Goal: Information Seeking & Learning: Learn about a topic

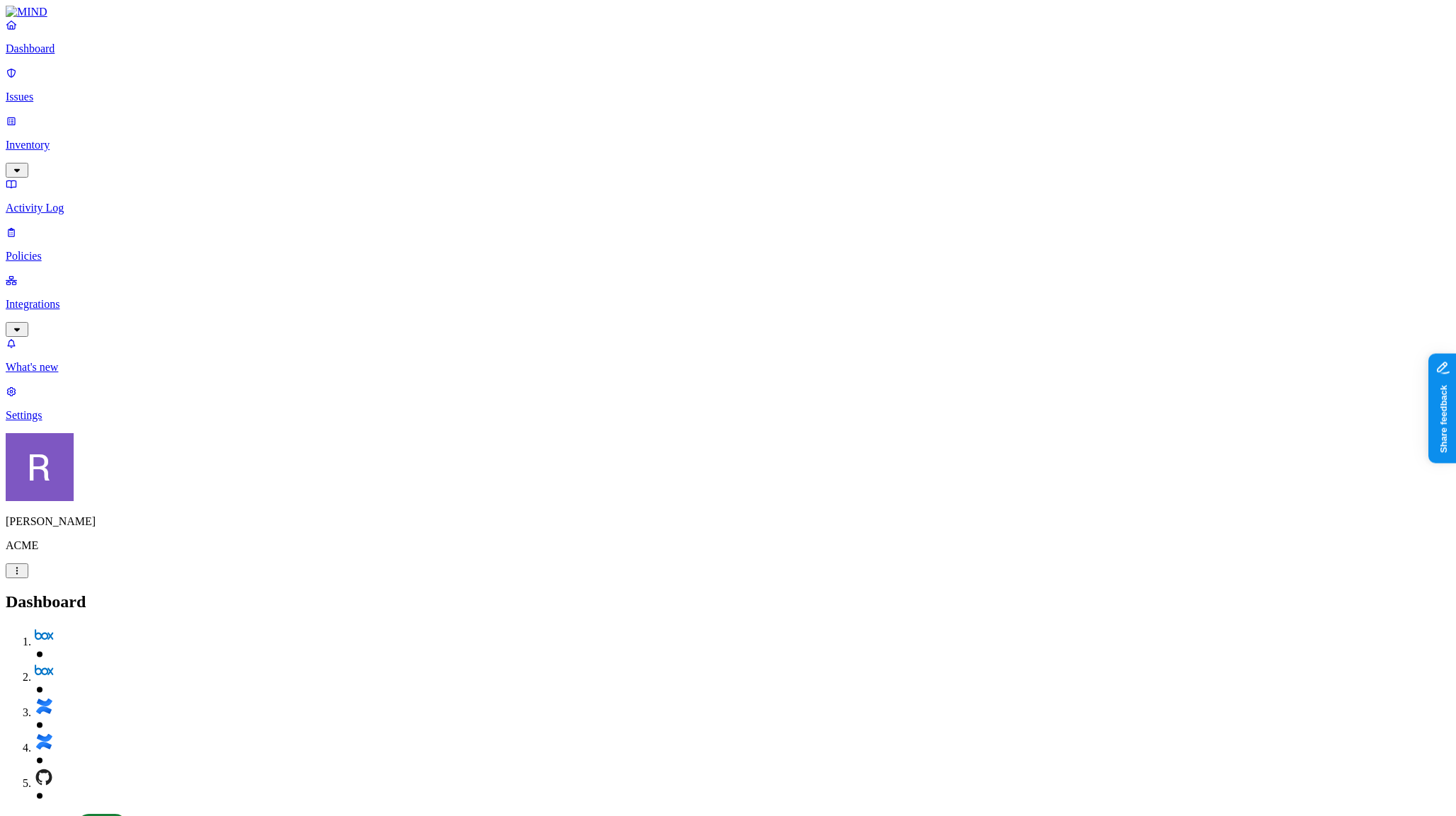
click at [78, 96] on link "Issues" at bounding box center [728, 84] width 1445 height 37
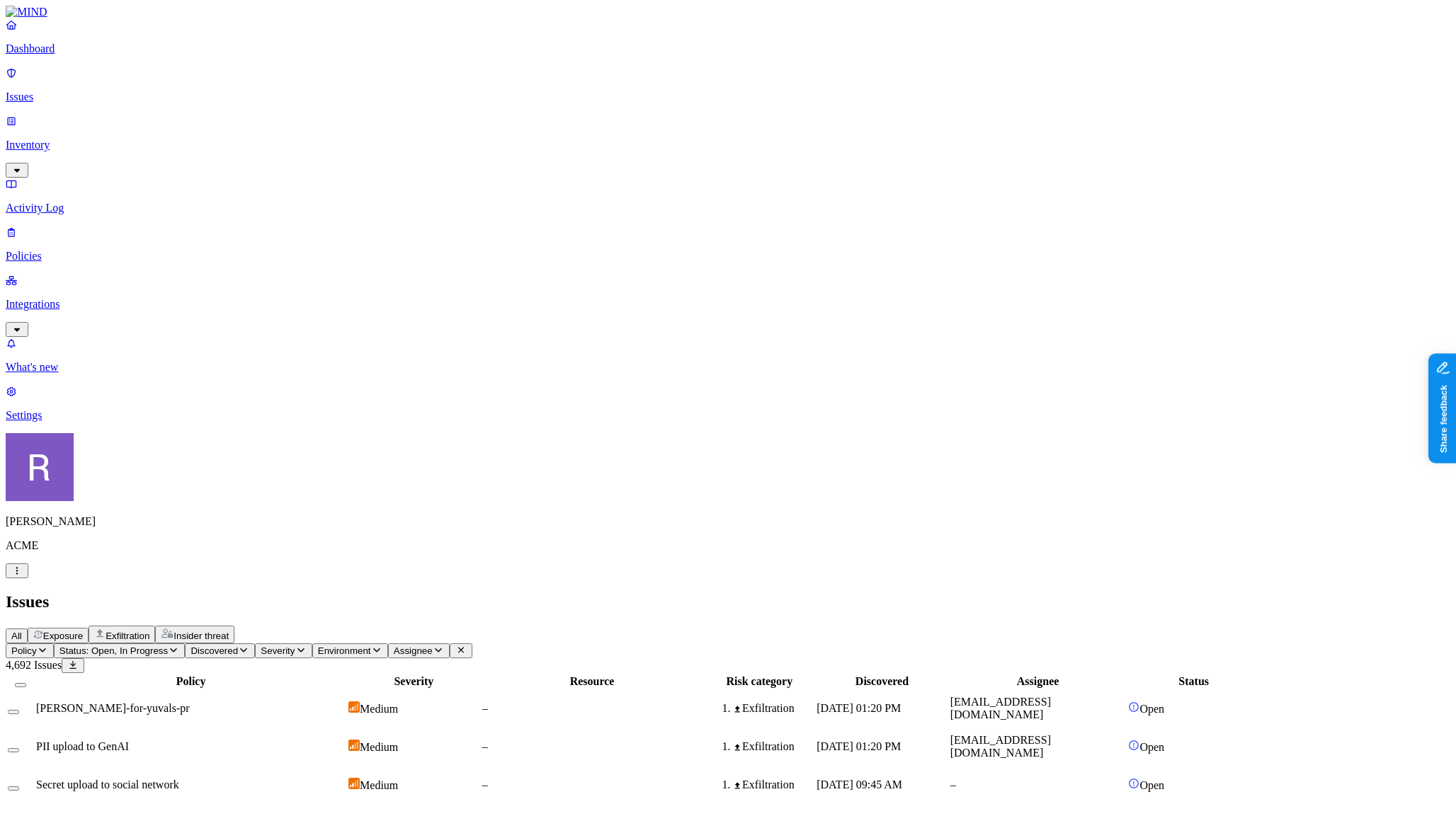
click at [703, 690] on td "–" at bounding box center [592, 708] width 222 height 37
click at [702, 741] on div "–" at bounding box center [592, 747] width 220 height 13
click at [83, 631] on span "Exposure" at bounding box center [63, 636] width 40 height 10
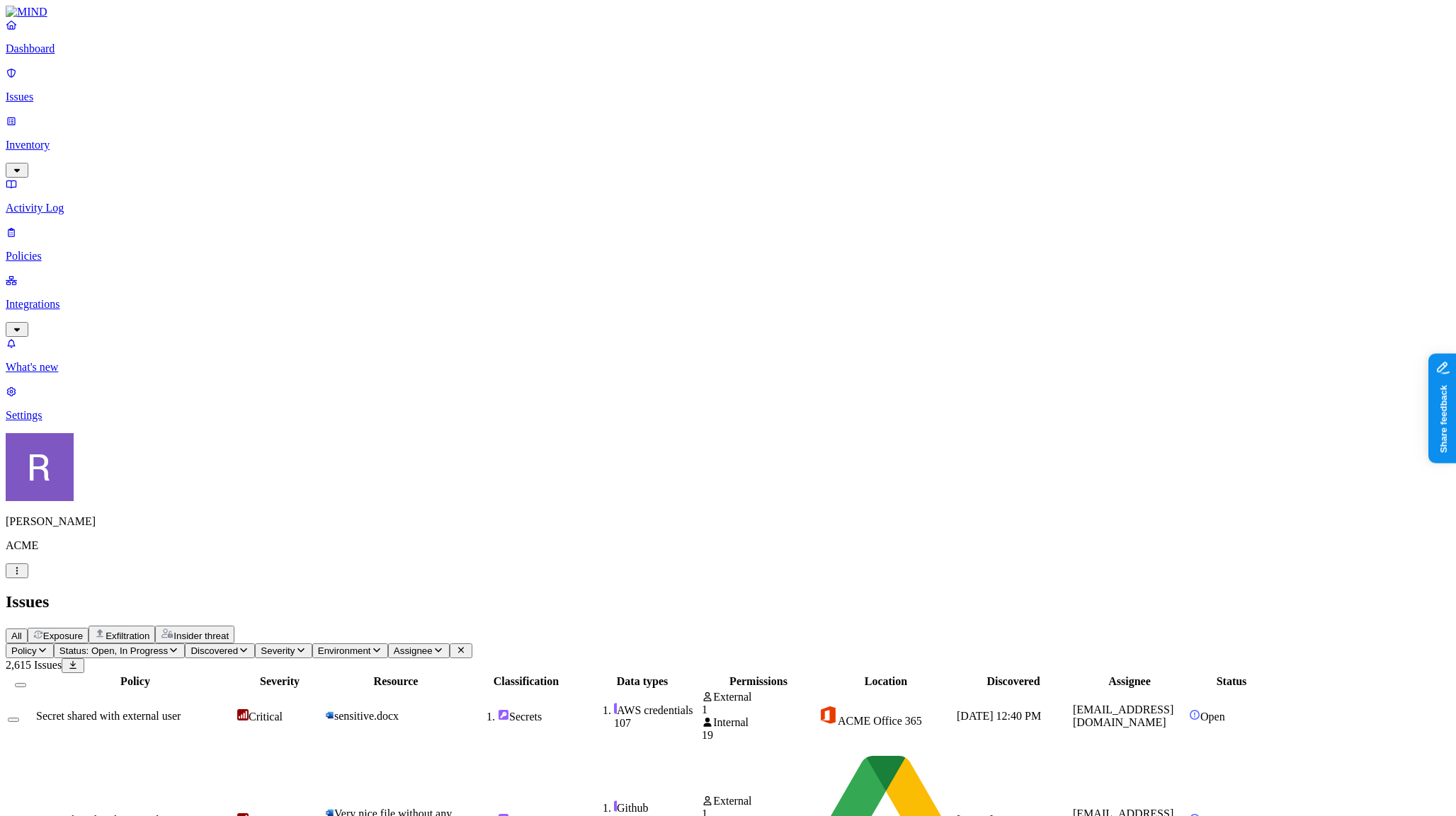
click at [583, 709] on span "Secrets" at bounding box center [526, 716] width 113 height 14
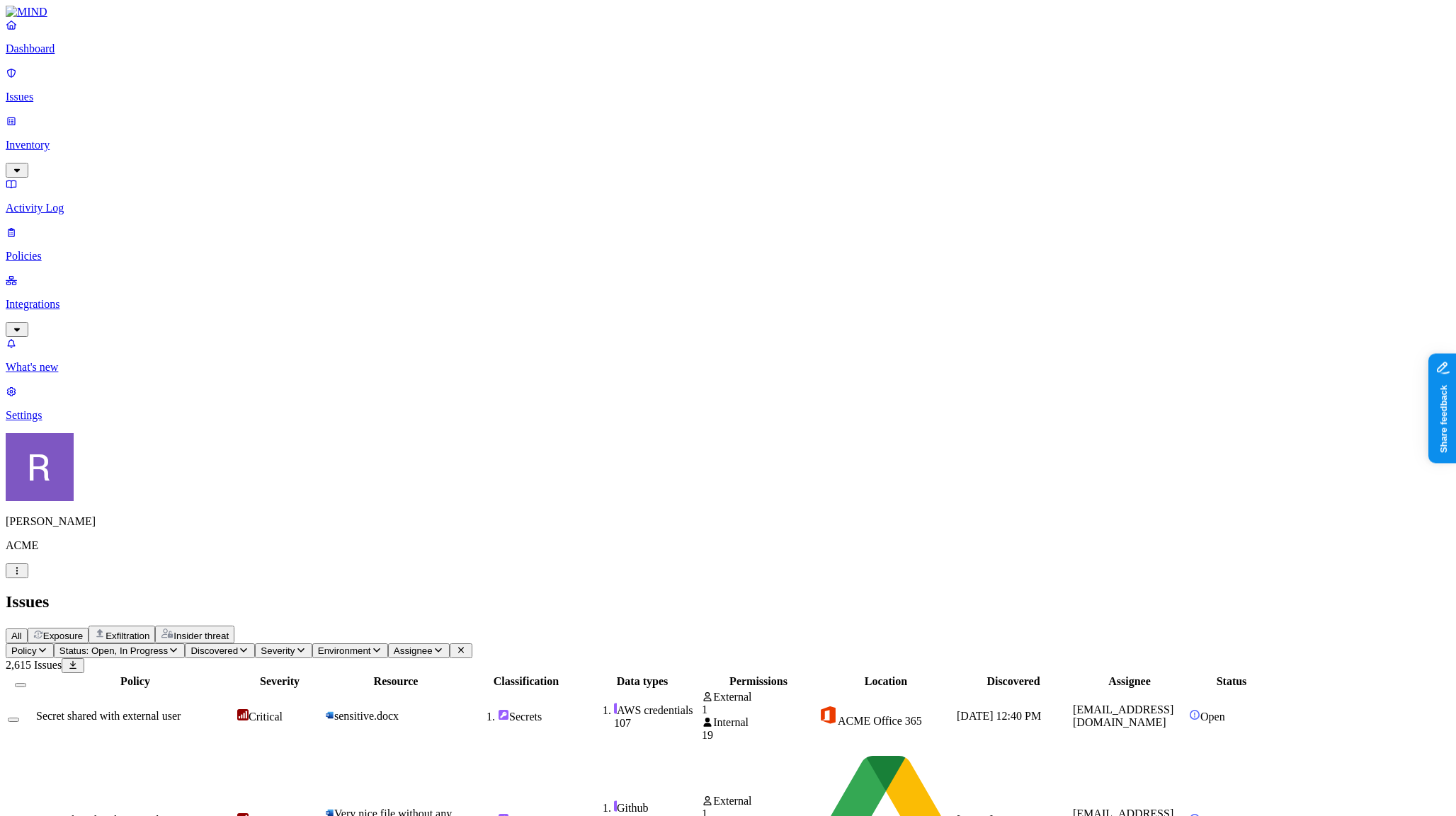
scroll to position [188, 0]
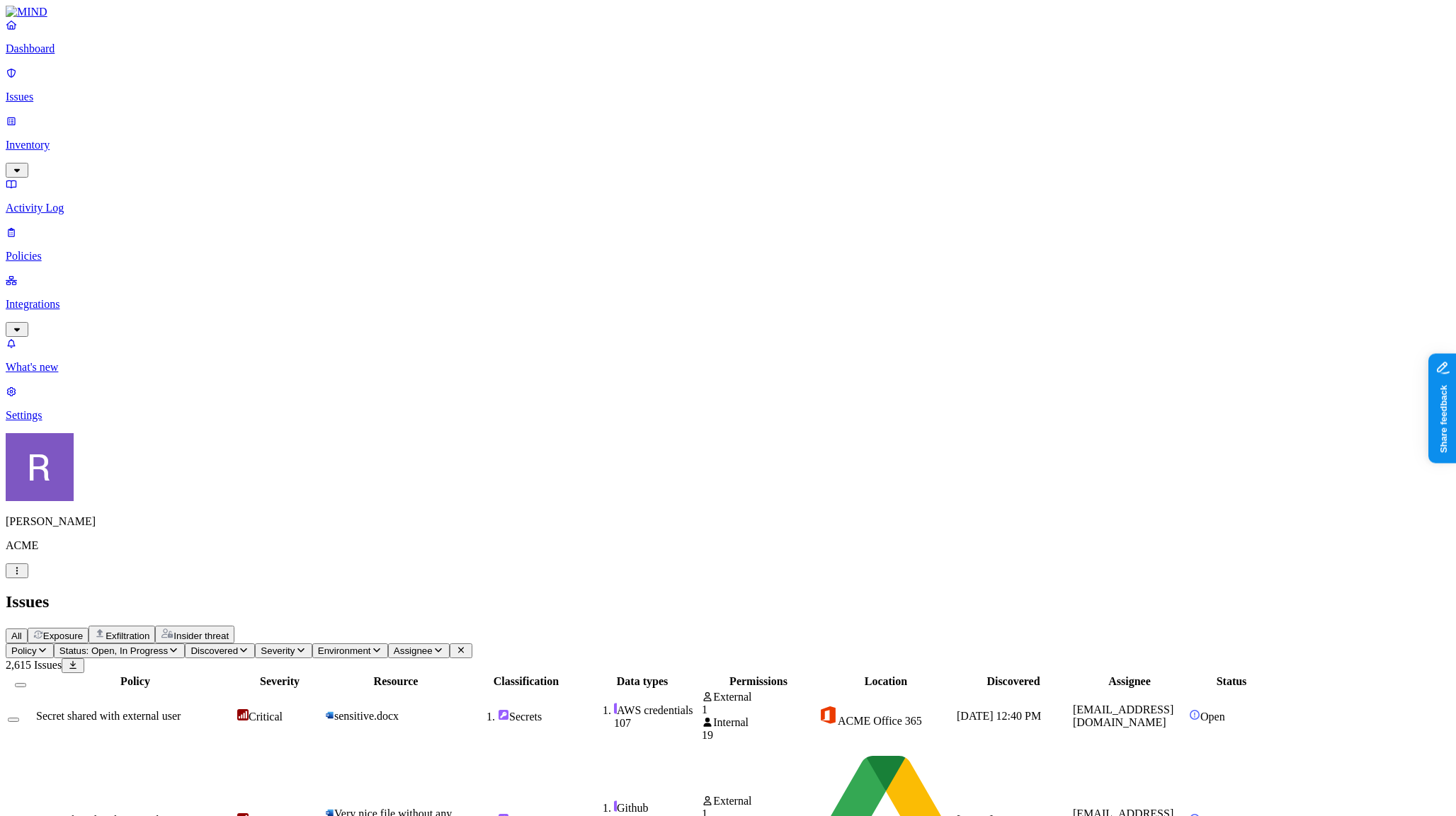
click at [444, 645] on icon "button" at bounding box center [438, 650] width 11 height 9
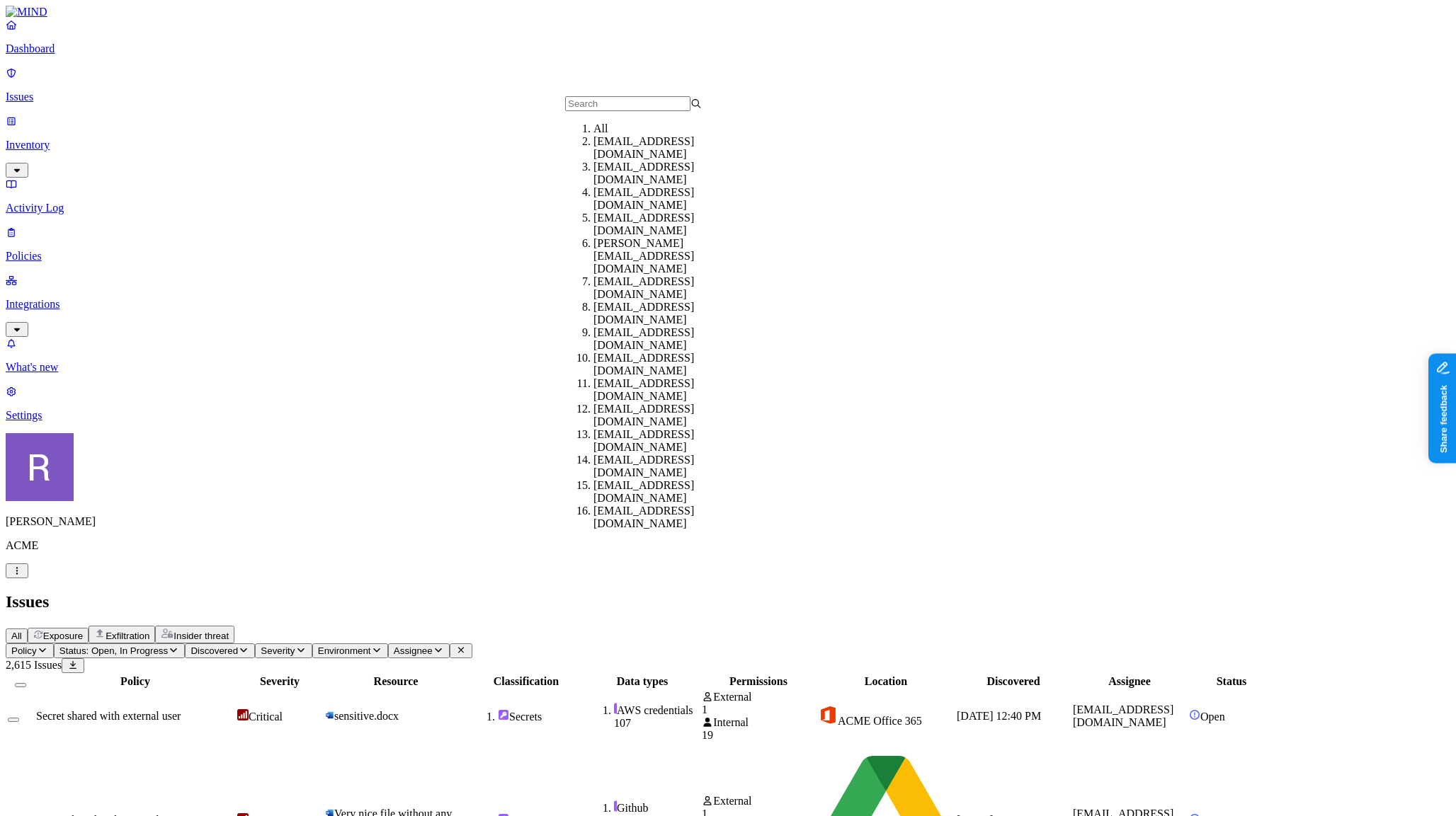
click at [613, 109] on input "text" at bounding box center [628, 104] width 125 height 15
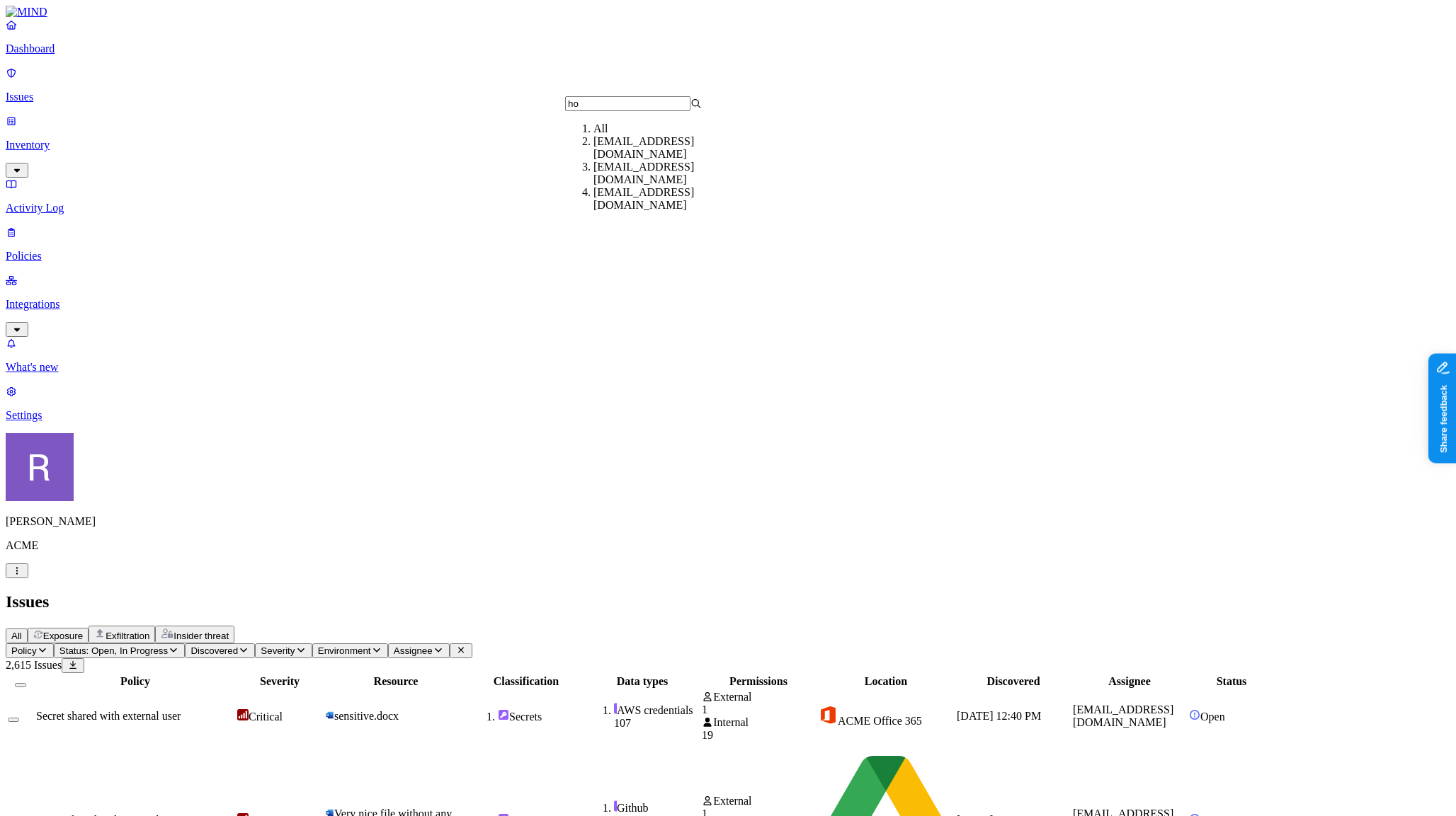
type input "h"
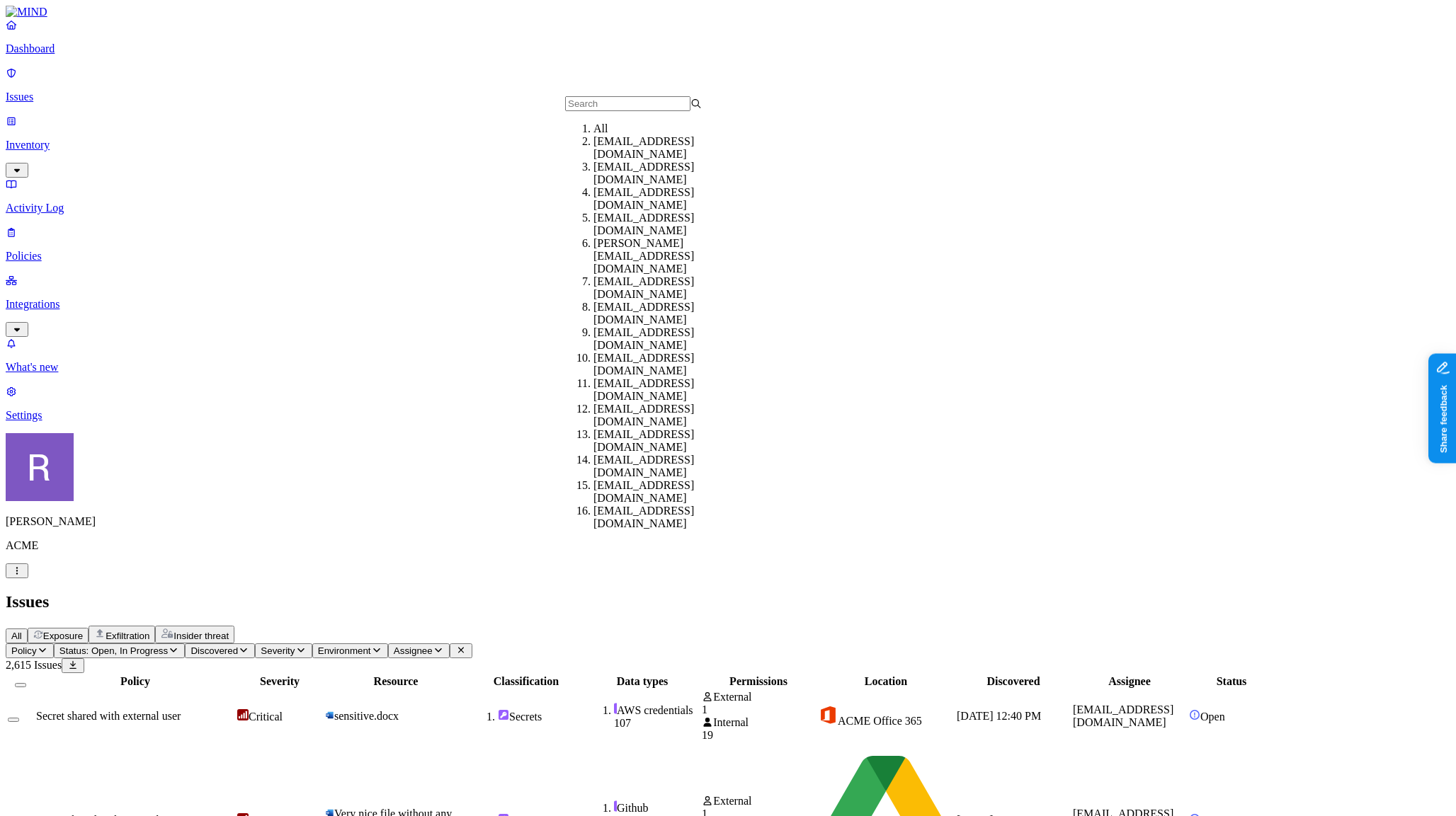
click at [684, 644] on header "Policy Status: Open, In Progress Discovered Severity Environment Assignee 2,615…" at bounding box center [728, 659] width 1445 height 30
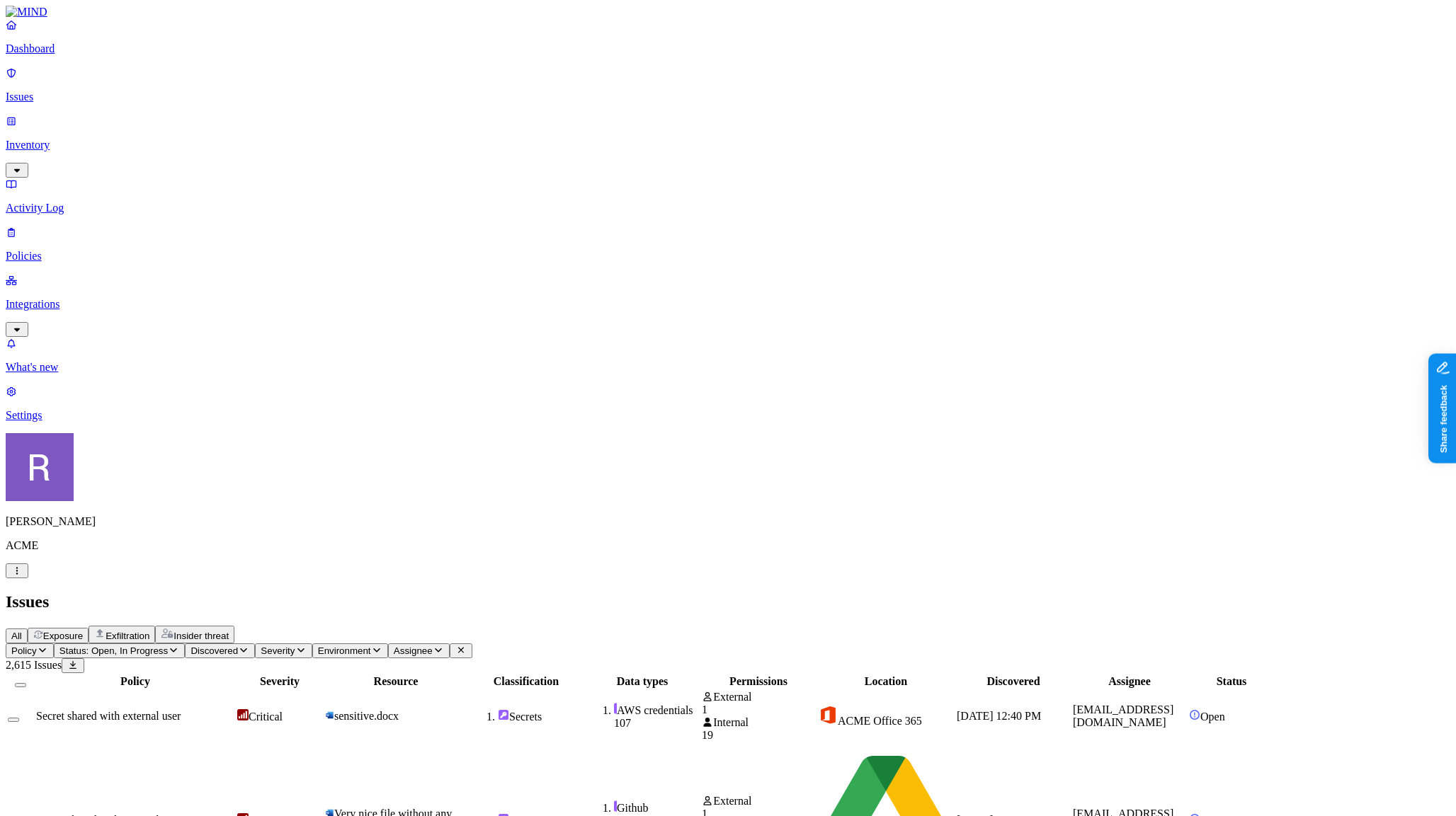
click at [450, 644] on button "Assignee" at bounding box center [419, 651] width 62 height 15
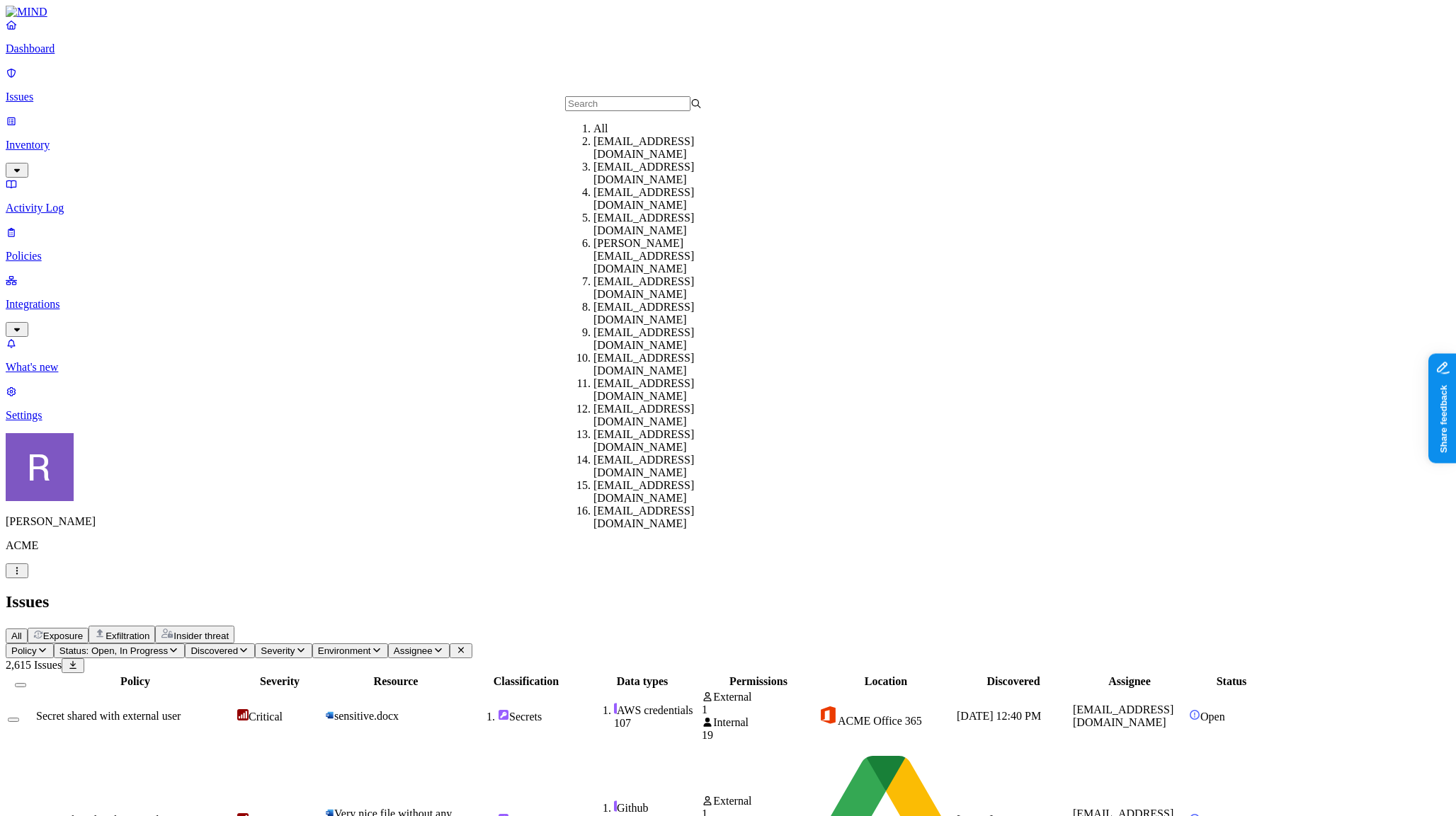
click at [626, 262] on div "[PERSON_NAME][EMAIL_ADDRESS][DOMAIN_NAME]" at bounding box center [661, 256] width 137 height 38
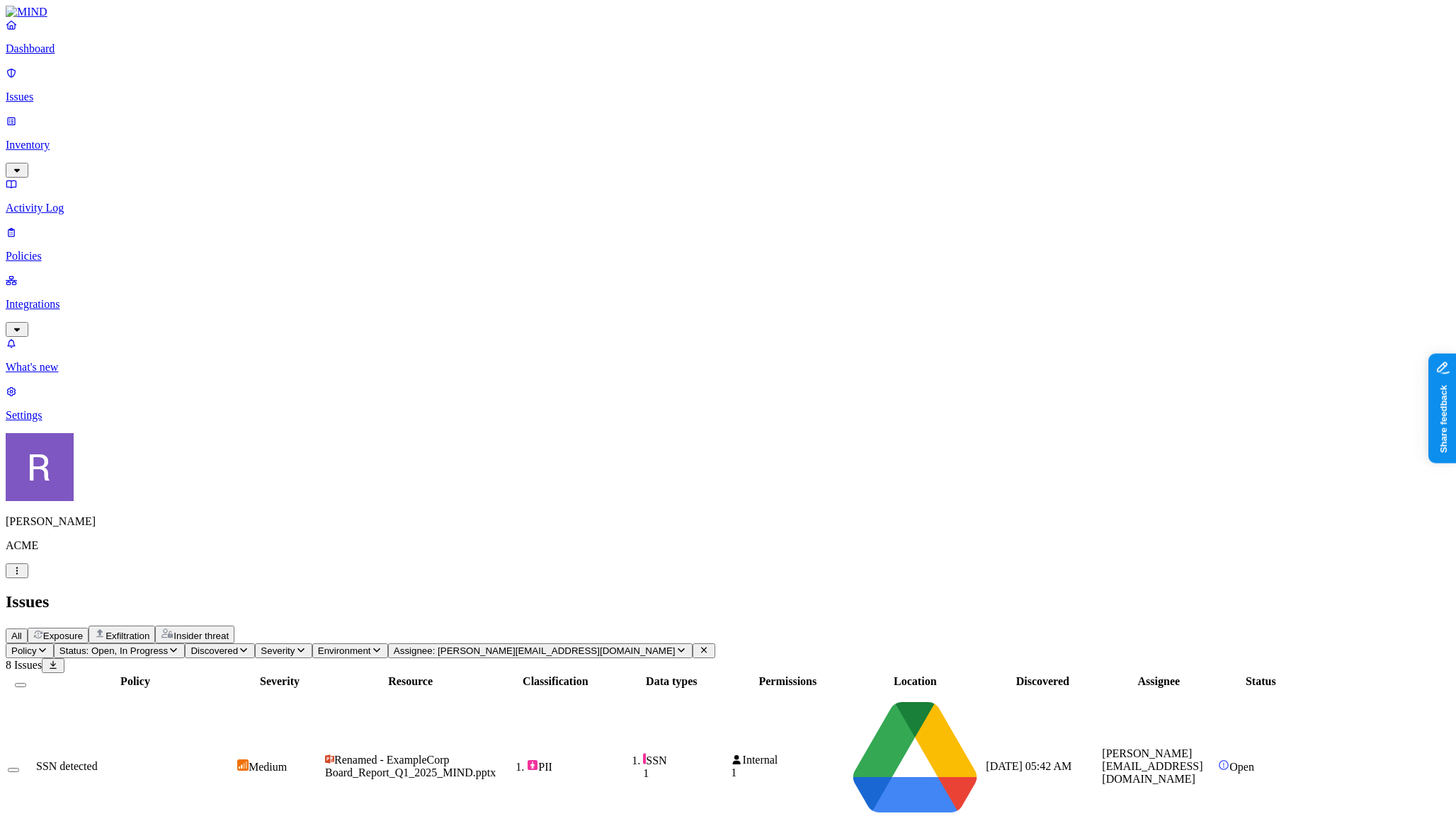
scroll to position [173, 0]
click at [496, 754] on span "Renamed - ExampleCorp Board_Report_Q1_2025_MIND.pptx" at bounding box center [410, 766] width 171 height 25
click at [79, 139] on p "Inventory" at bounding box center [728, 145] width 1445 height 13
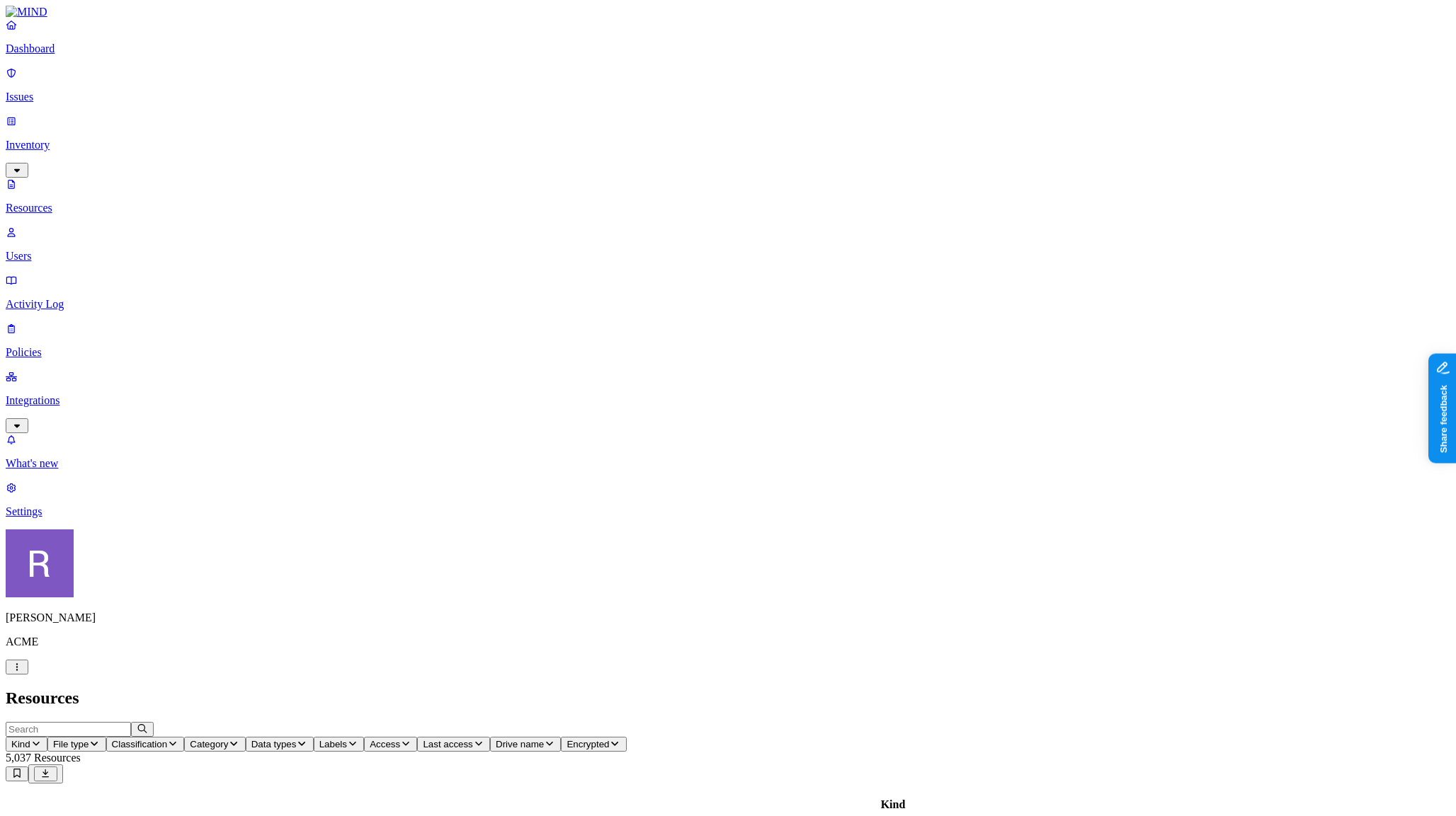
click at [76, 93] on p "Issues" at bounding box center [728, 96] width 1445 height 13
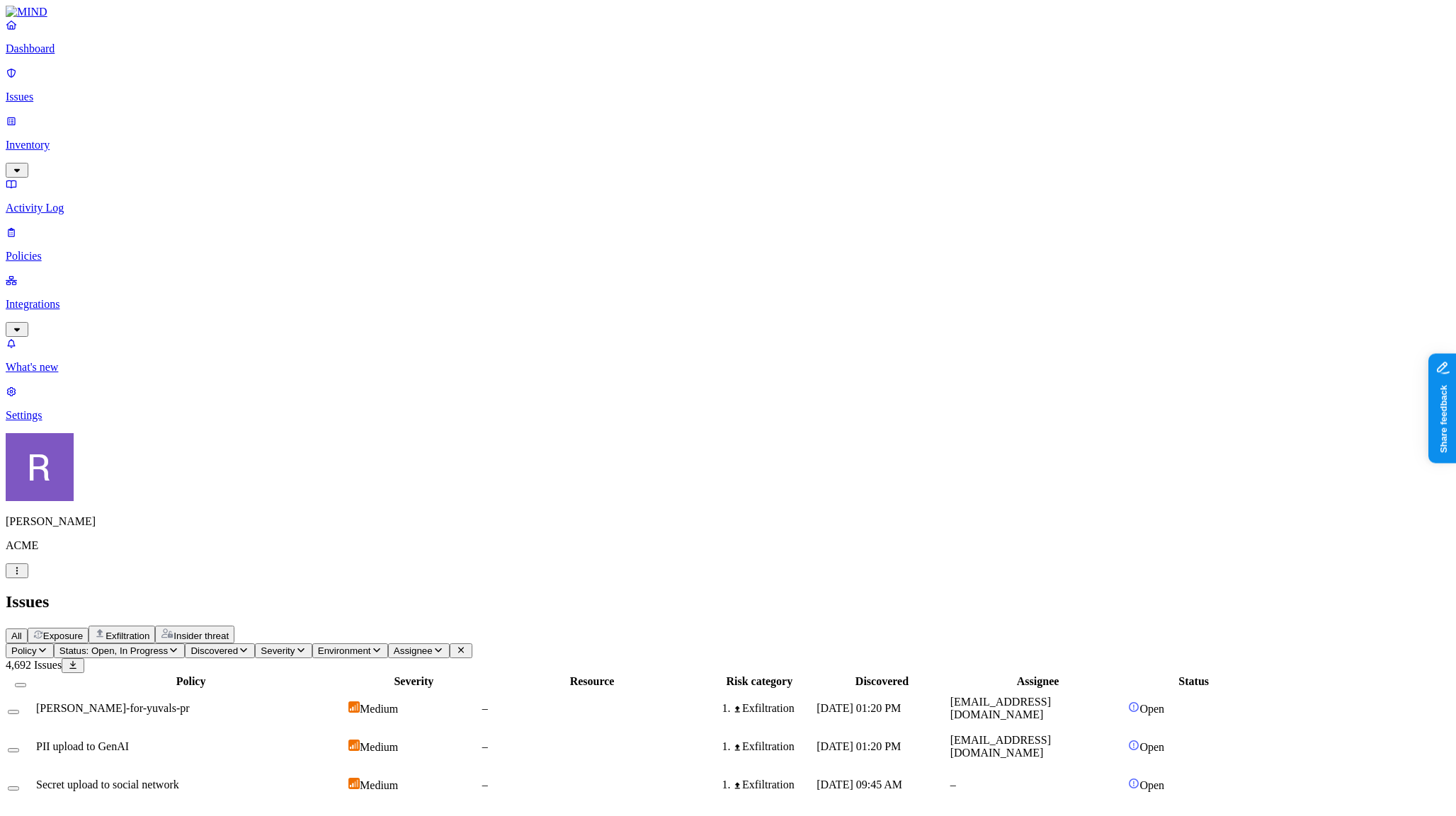
click at [186, 644] on button "Status: Open, In Progress" at bounding box center [119, 651] width 132 height 15
click at [299, 230] on span "Resolved" at bounding box center [278, 236] width 43 height 12
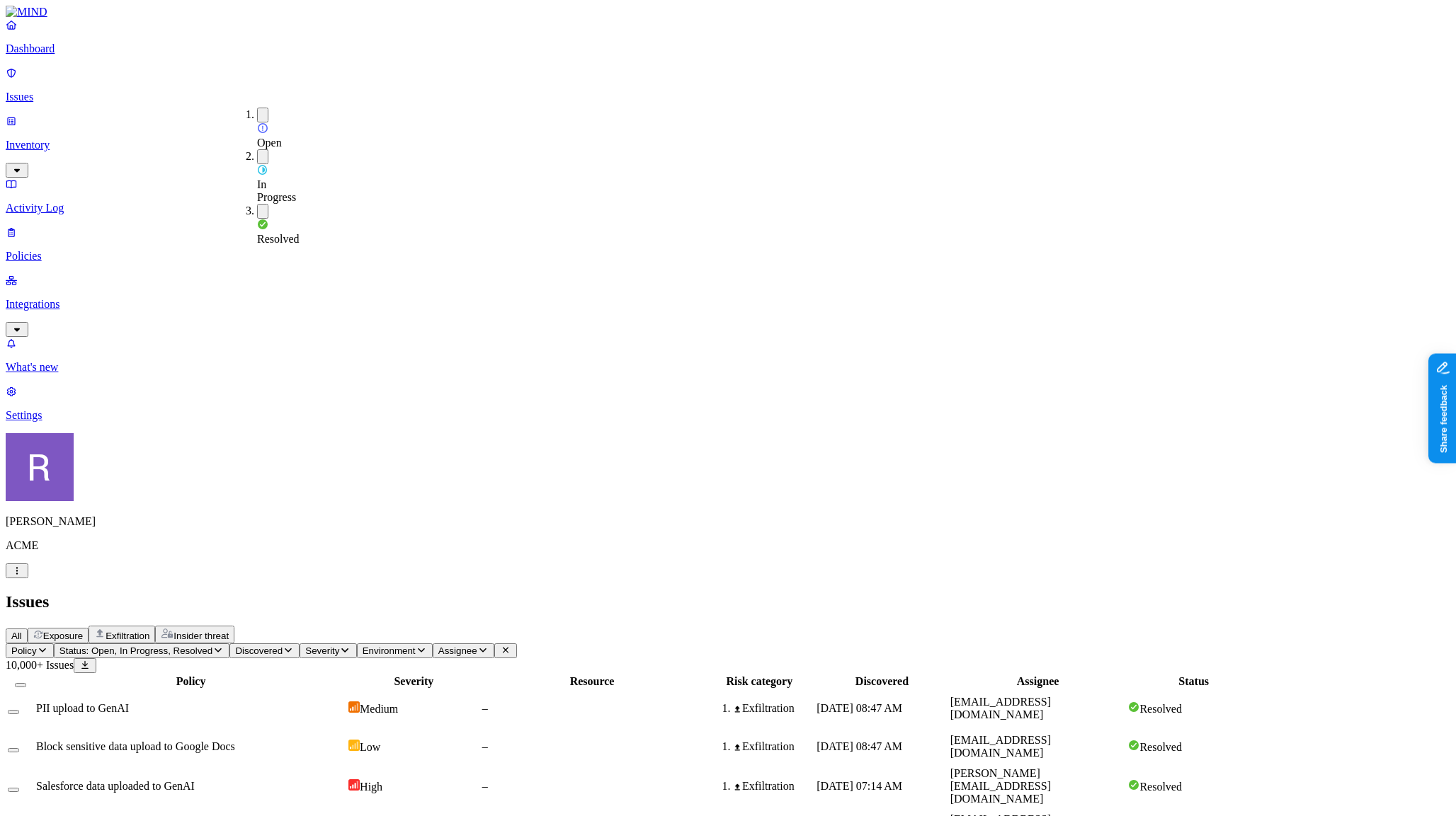
click at [560, 626] on div "All Exposure Exfiltration Insider threat" at bounding box center [728, 635] width 1445 height 18
click at [346, 690] on td "PII upload to GenAI" at bounding box center [190, 708] width 311 height 37
click at [89, 90] on p "Issues" at bounding box center [728, 96] width 1445 height 13
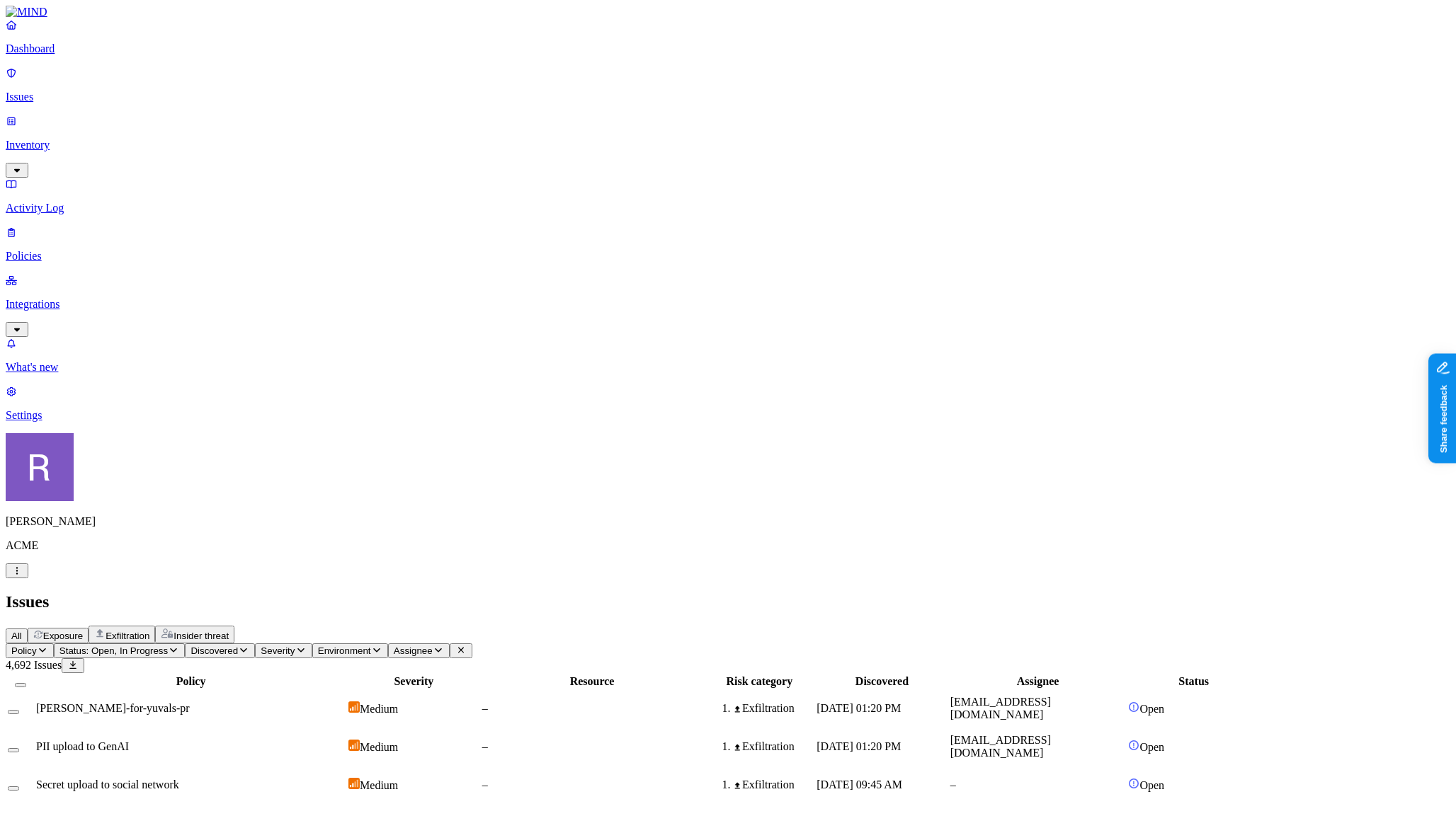
click at [346, 702] on div "[PERSON_NAME]-for-yuvals-pr" at bounding box center [190, 708] width 310 height 13
click at [89, 628] on button "Exposure" at bounding box center [58, 635] width 61 height 16
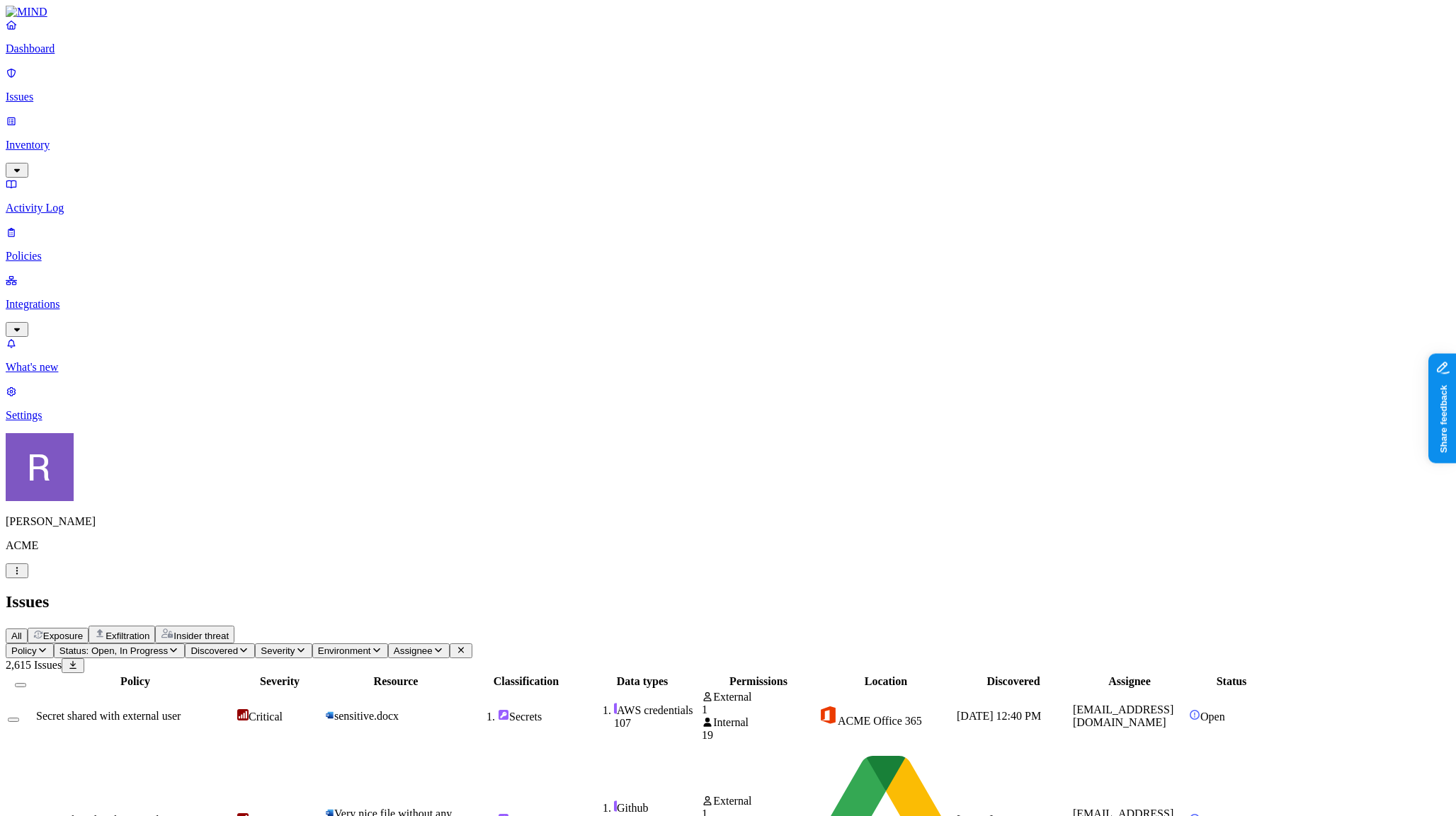
click at [49, 645] on icon "button" at bounding box center [42, 650] width 11 height 9
type input "pci"
click at [249, 160] on div "PCI exposed to external users in Office 365" at bounding box center [272, 148] width 137 height 25
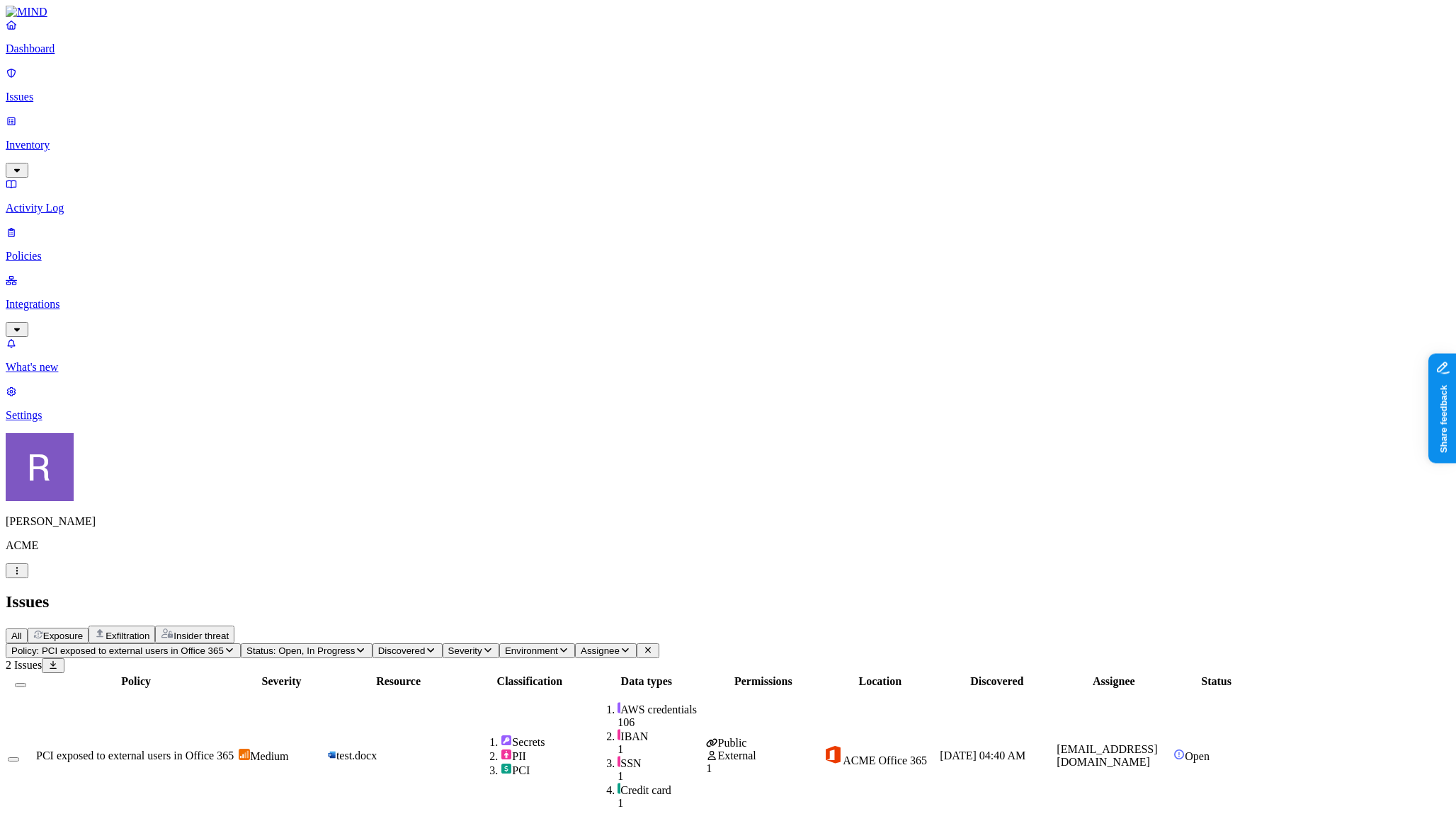
click at [89, 226] on link "Policies" at bounding box center [728, 244] width 1445 height 37
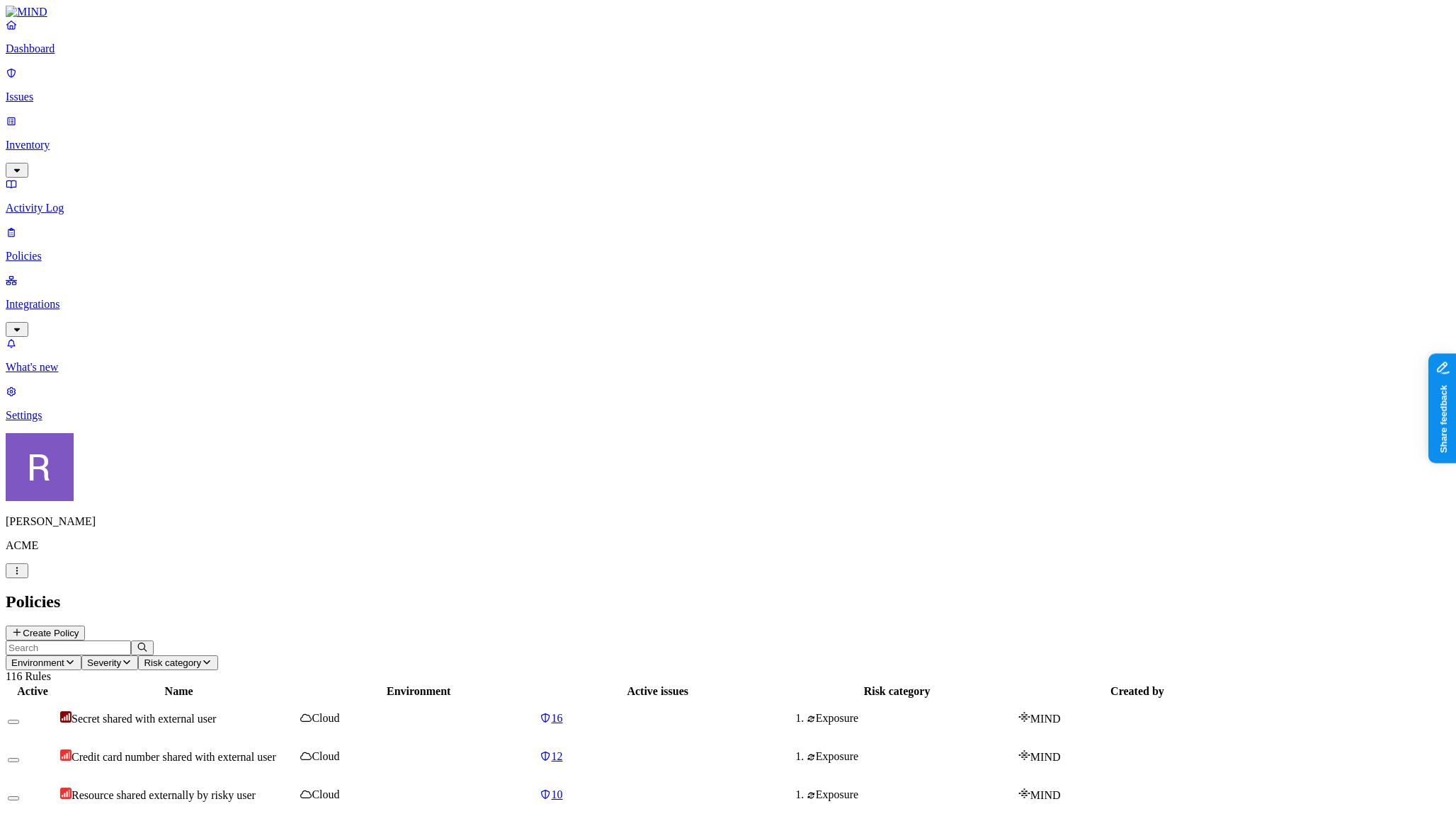
click at [131, 641] on input "text" at bounding box center [69, 648] width 125 height 15
type input "pci"
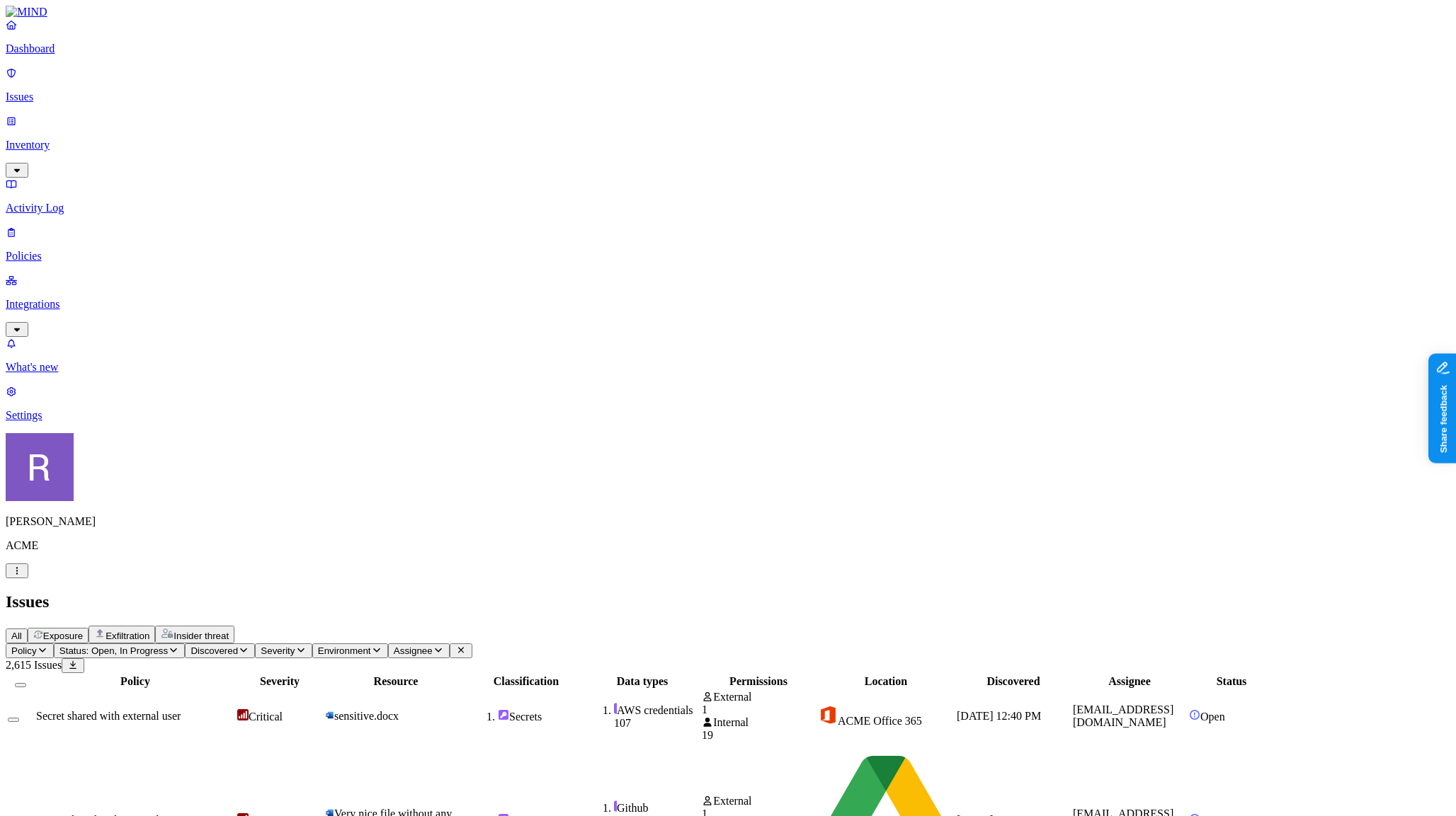
click at [79, 139] on p "Inventory" at bounding box center [728, 145] width 1445 height 13
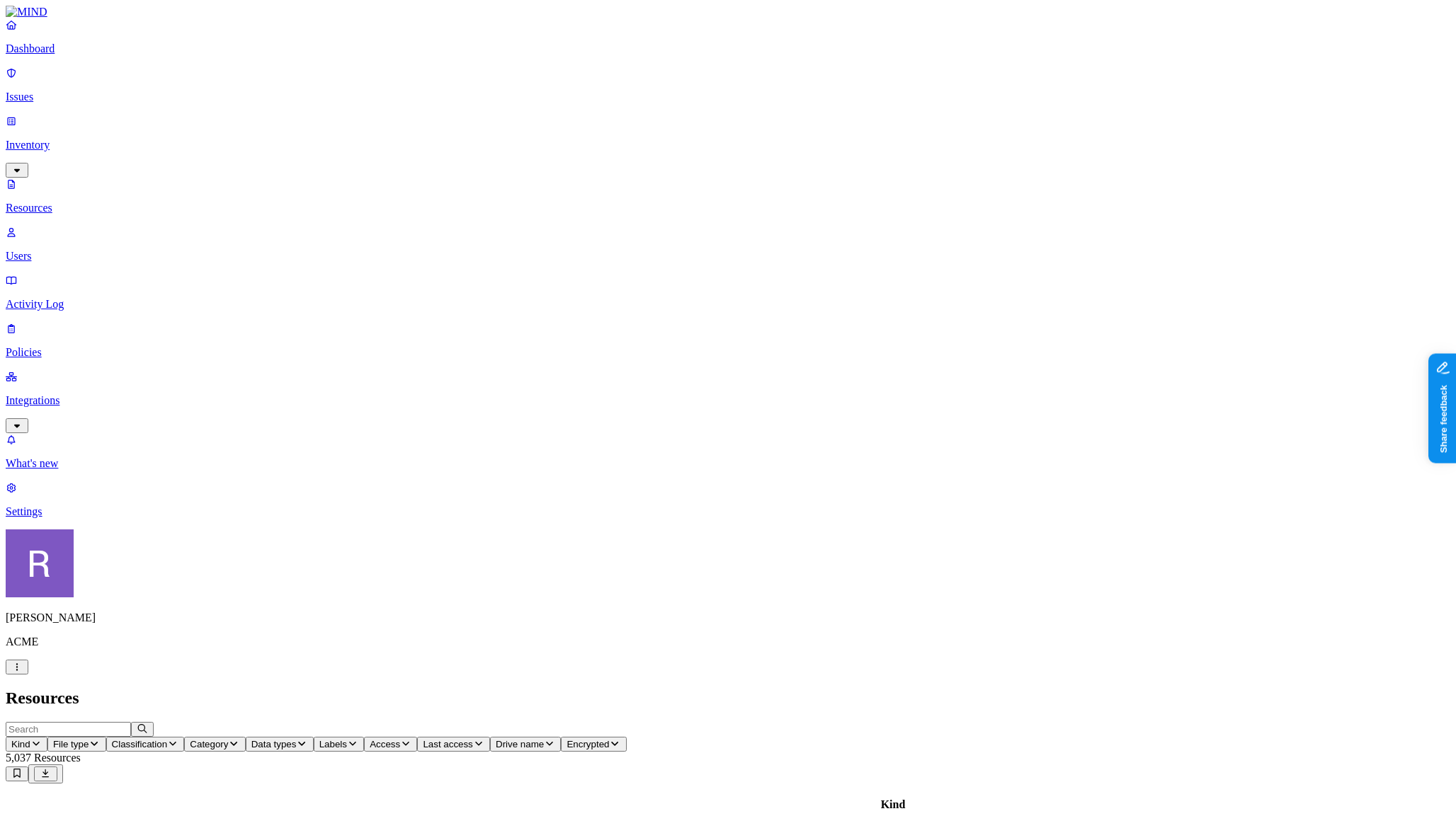
click at [472, 739] on span "Last access" at bounding box center [448, 744] width 49 height 10
click at [752, 96] on div "Last 7 days" at bounding box center [752, 102] width 0 height 38
click at [131, 722] on input "text" at bounding box center [69, 729] width 125 height 15
type input "finance5"
click at [148, 724] on icon "button" at bounding box center [142, 729] width 11 height 9
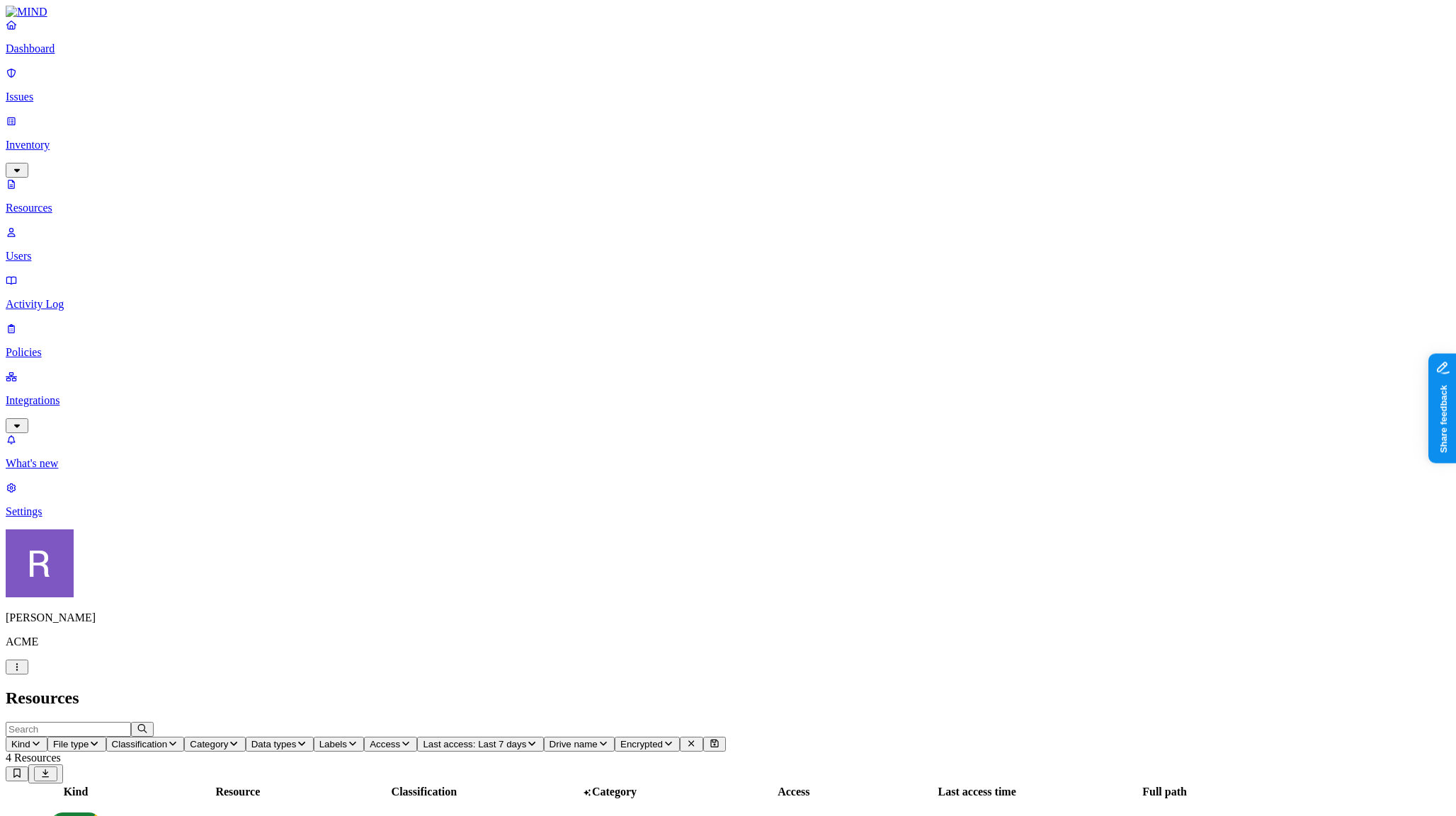
click at [62, 250] on p "Users" at bounding box center [728, 256] width 1445 height 13
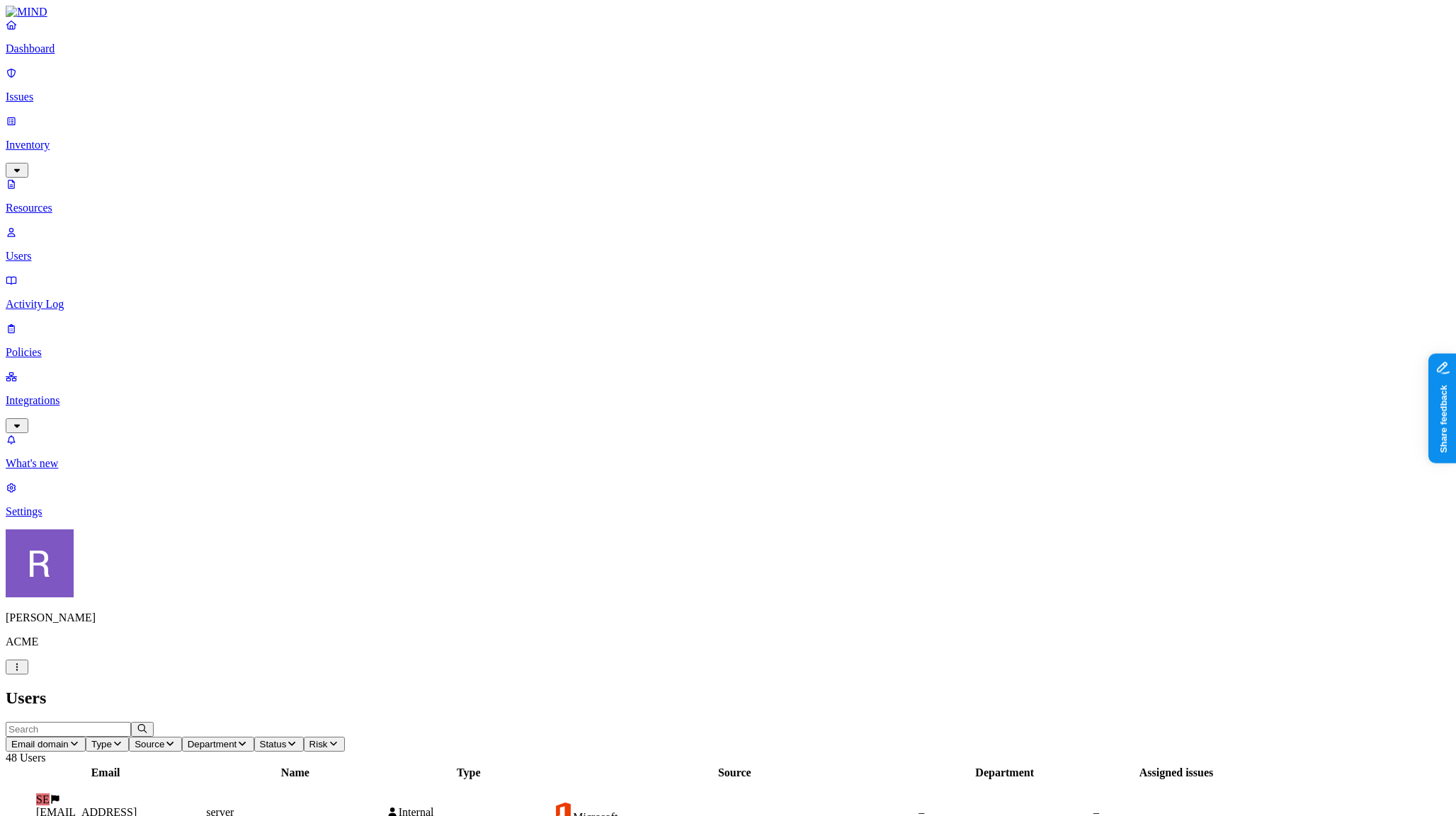
drag, startPoint x: 1221, startPoint y: 368, endPoint x: 1288, endPoint y: 371, distance: 67.1
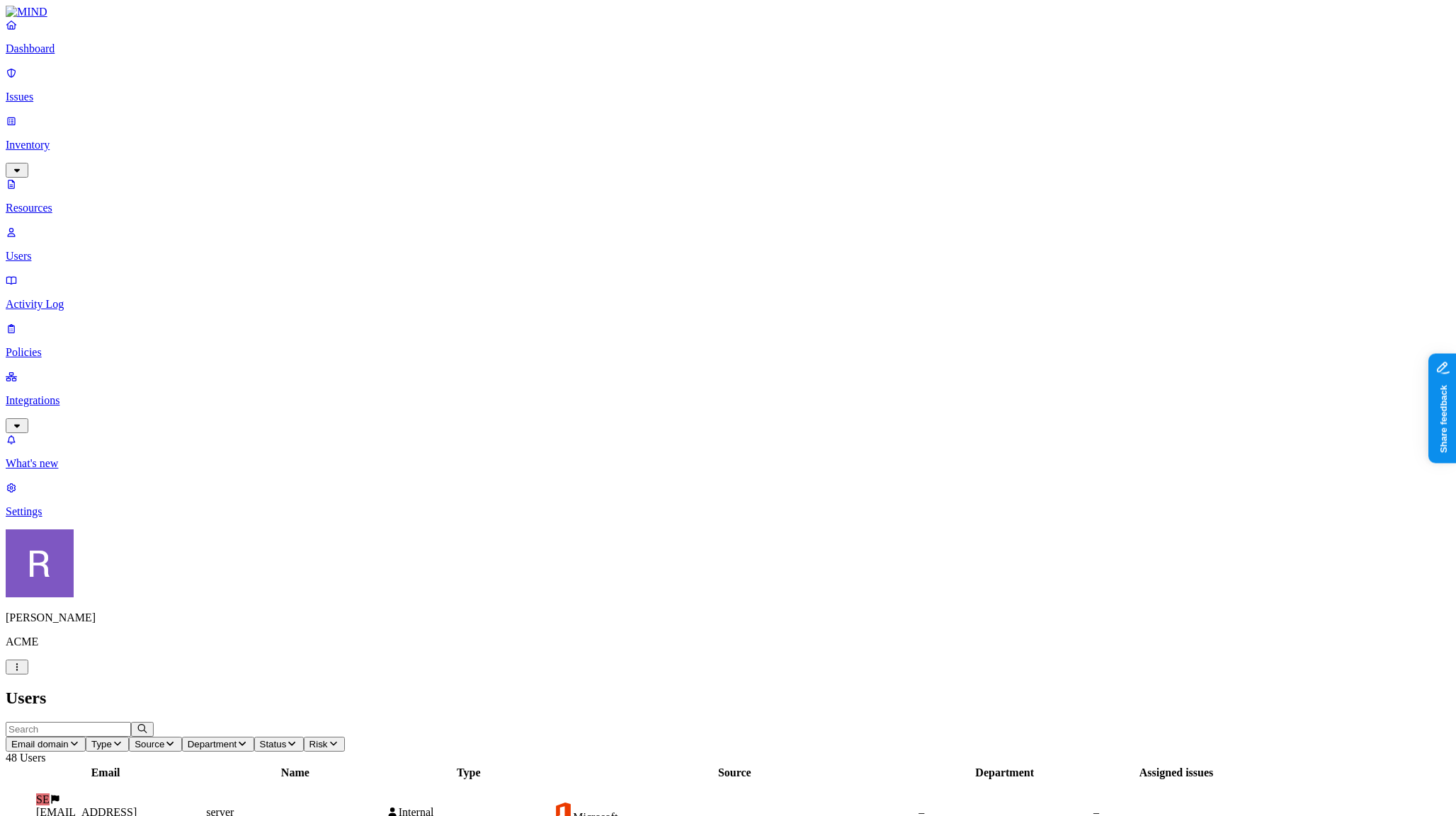
click at [59, 201] on p "Resources" at bounding box center [728, 207] width 1445 height 13
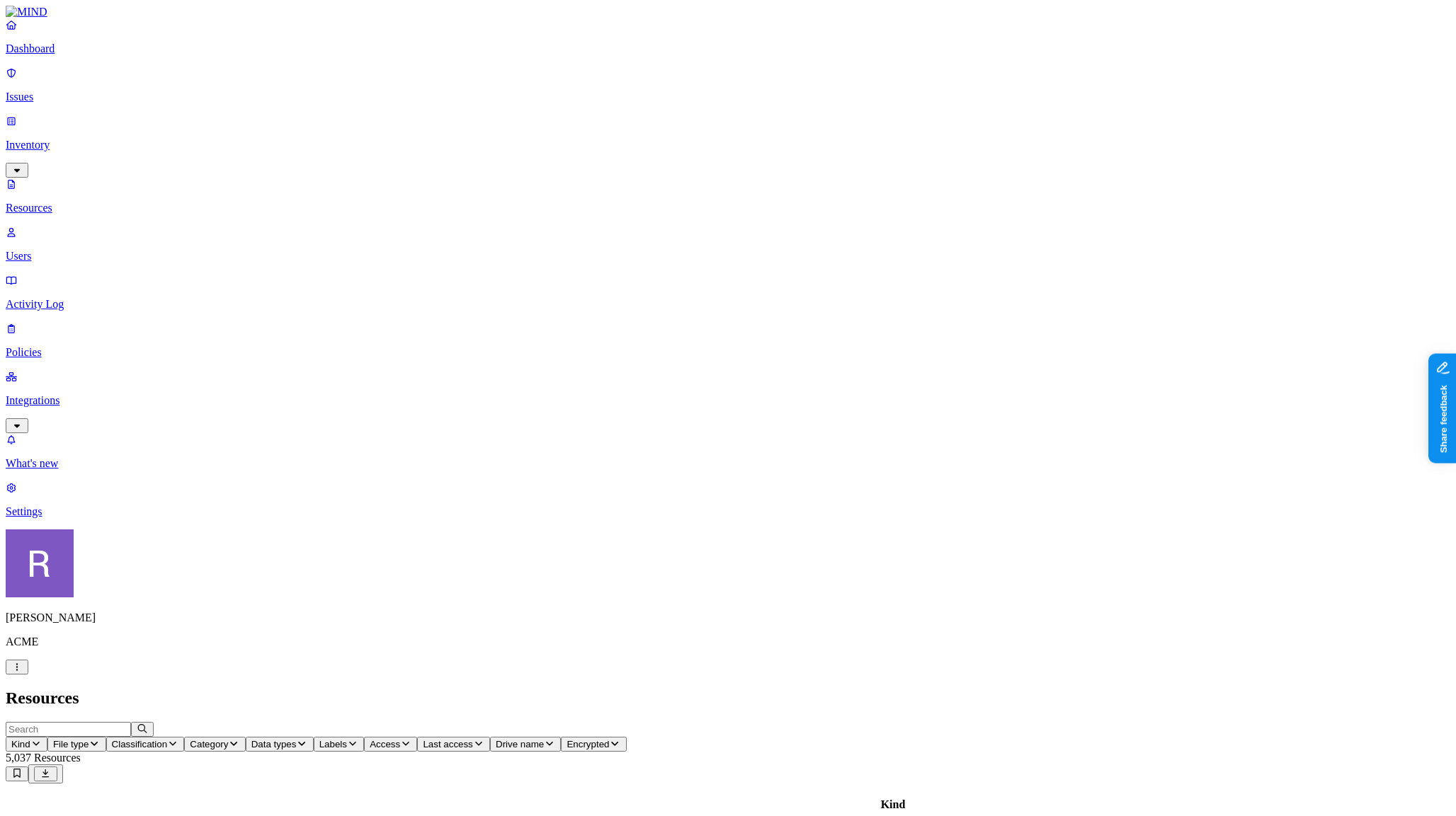
click at [131, 722] on input "text" at bounding box center [69, 729] width 125 height 15
type input "finance5.docx"
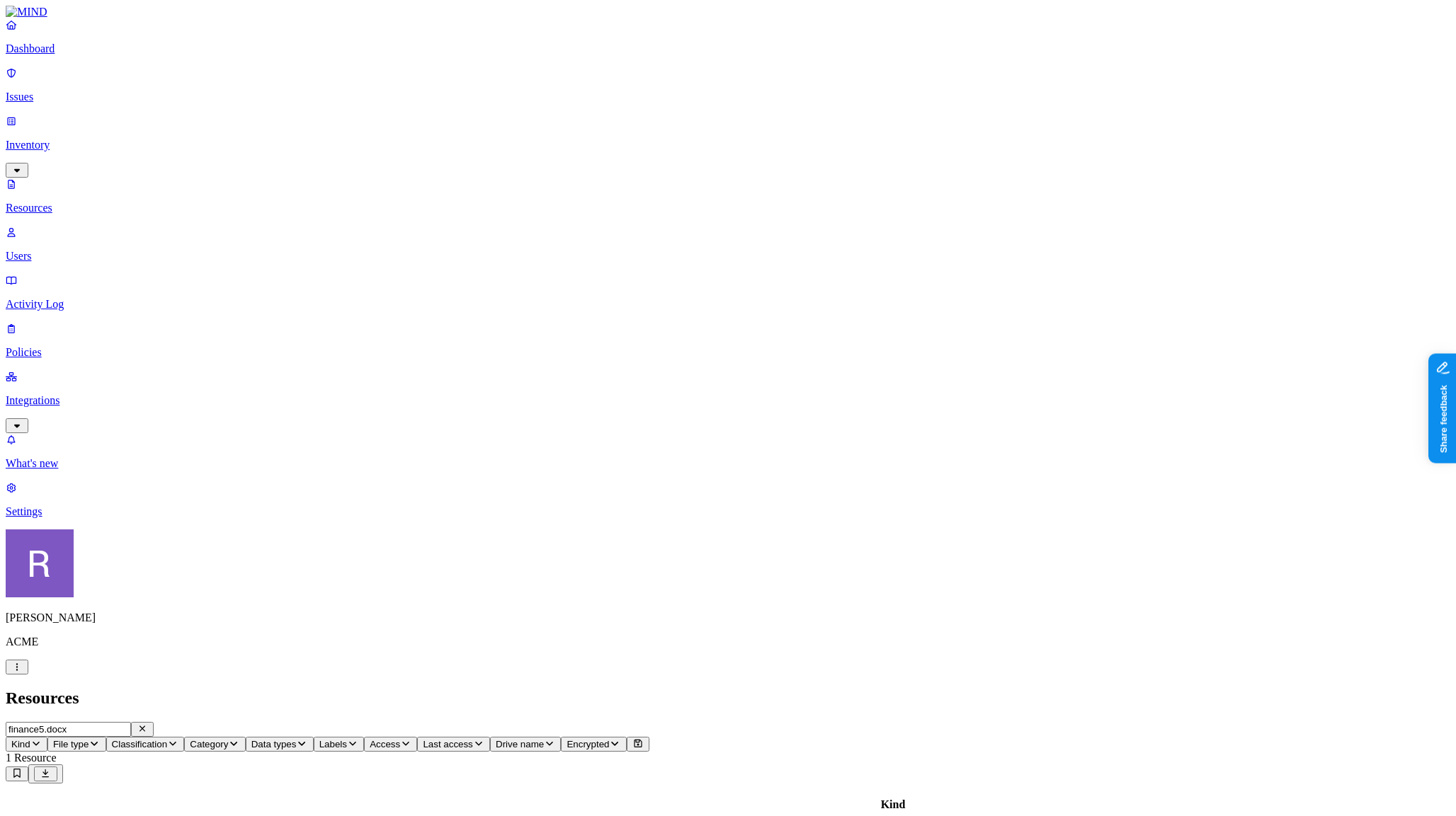
click at [148, 724] on icon "button" at bounding box center [142, 729] width 11 height 9
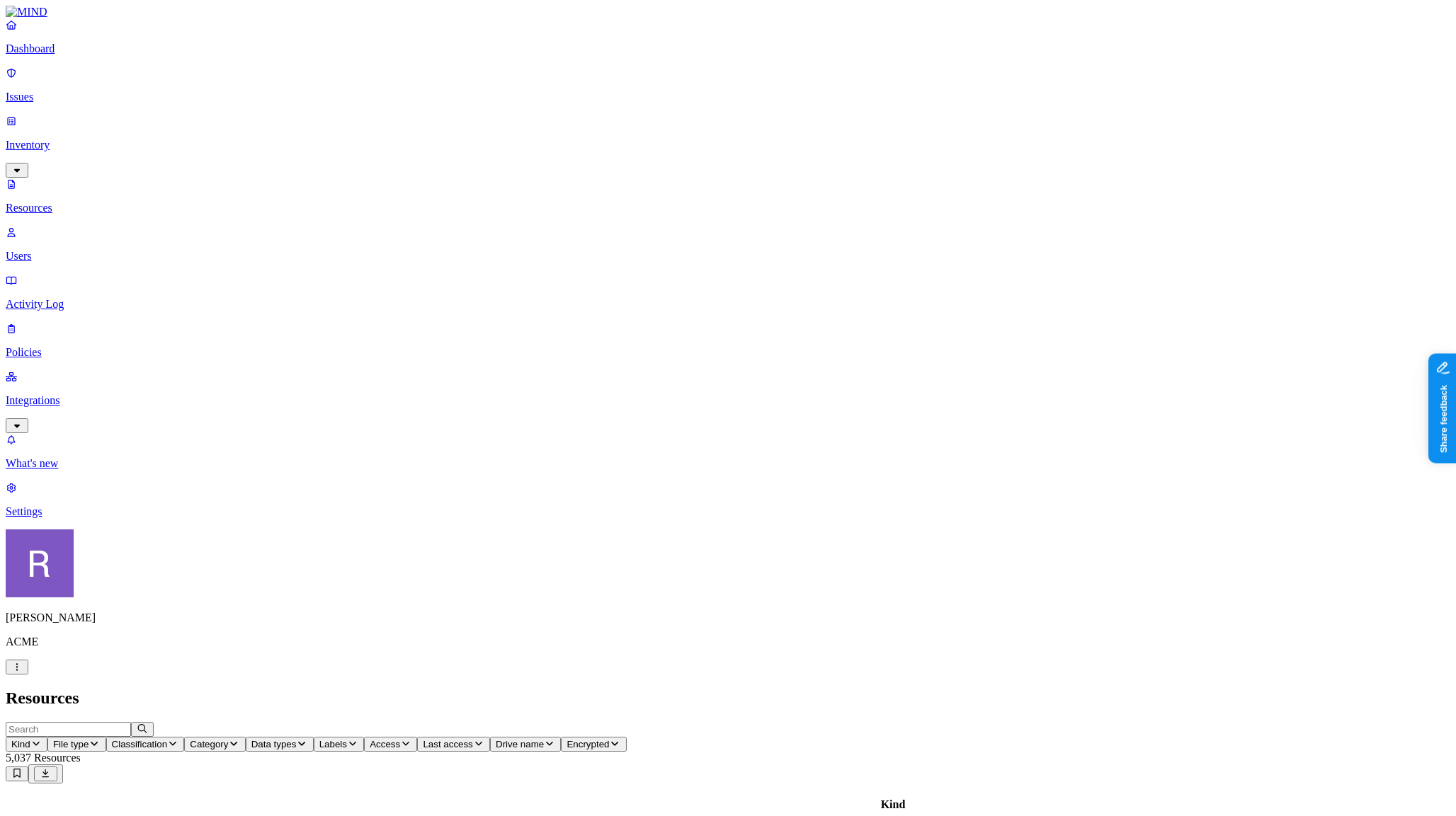
click at [76, 98] on link "Issues" at bounding box center [728, 84] width 1445 height 37
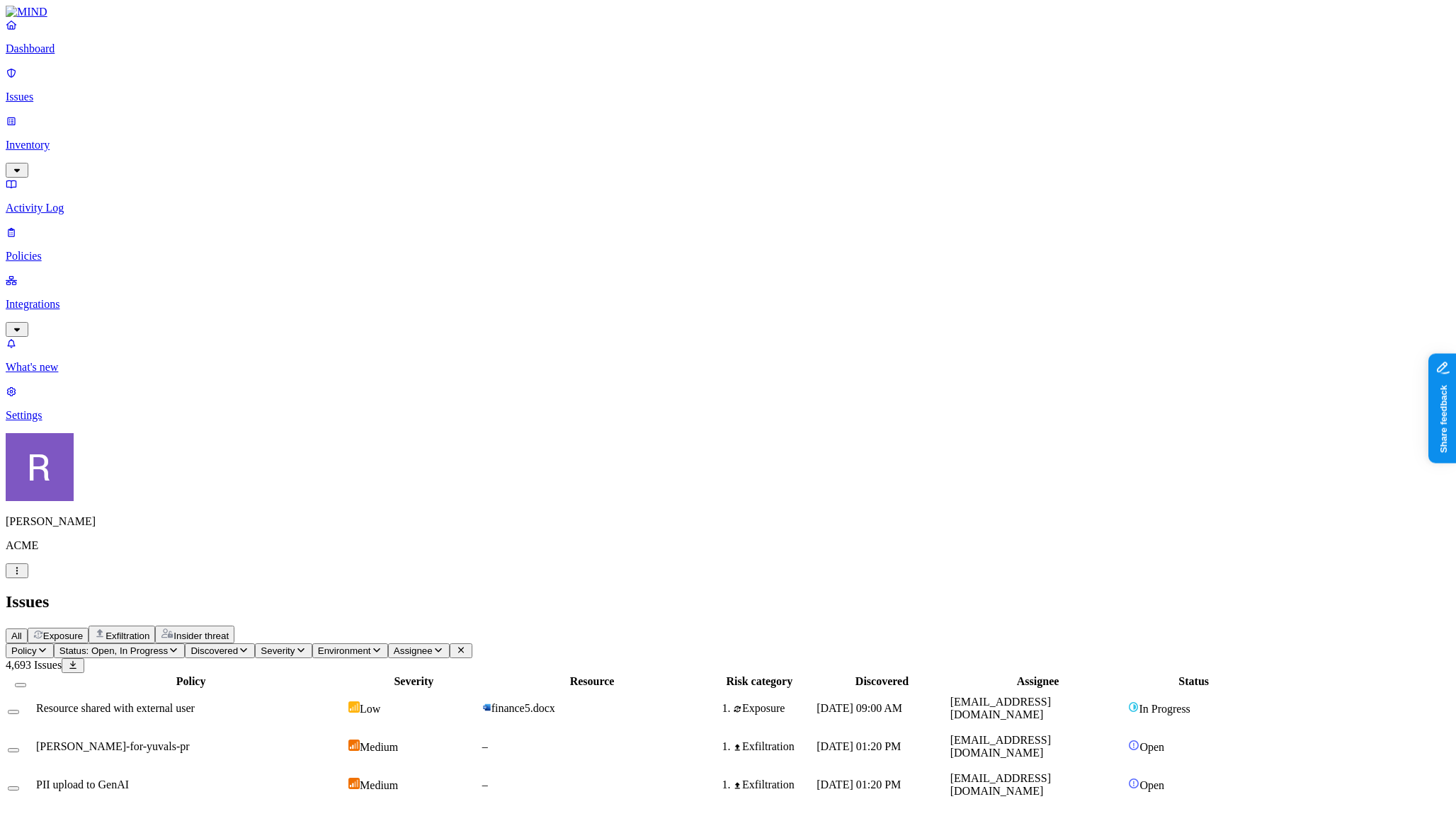
click at [282, 690] on td "Resource shared with external user" at bounding box center [190, 708] width 311 height 37
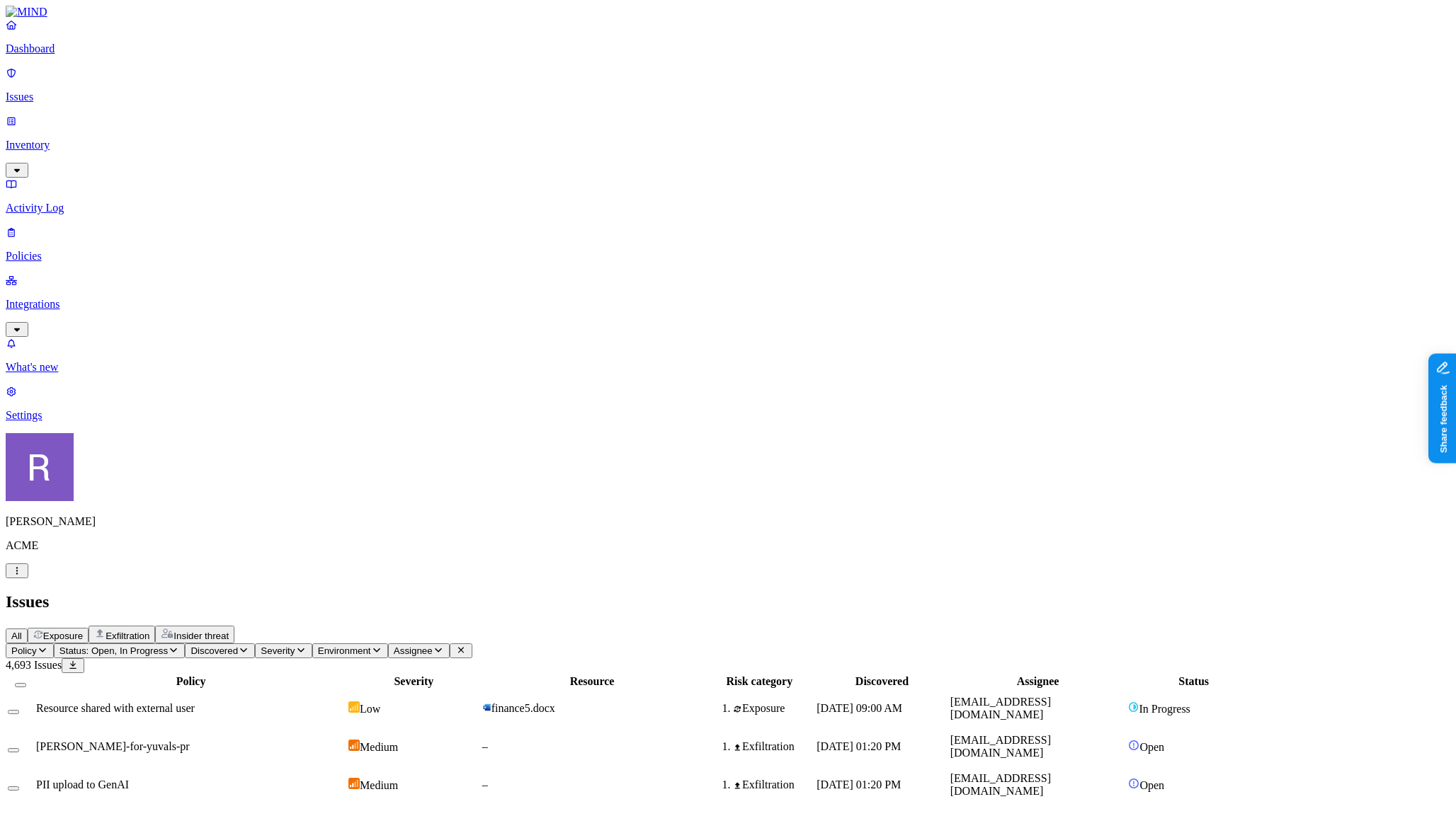
click at [482, 626] on div "All Exposure Exfiltration Insider threat" at bounding box center [728, 635] width 1445 height 18
click at [179, 645] on icon "button" at bounding box center [173, 650] width 11 height 9
click at [299, 230] on span "Resolved" at bounding box center [278, 236] width 43 height 12
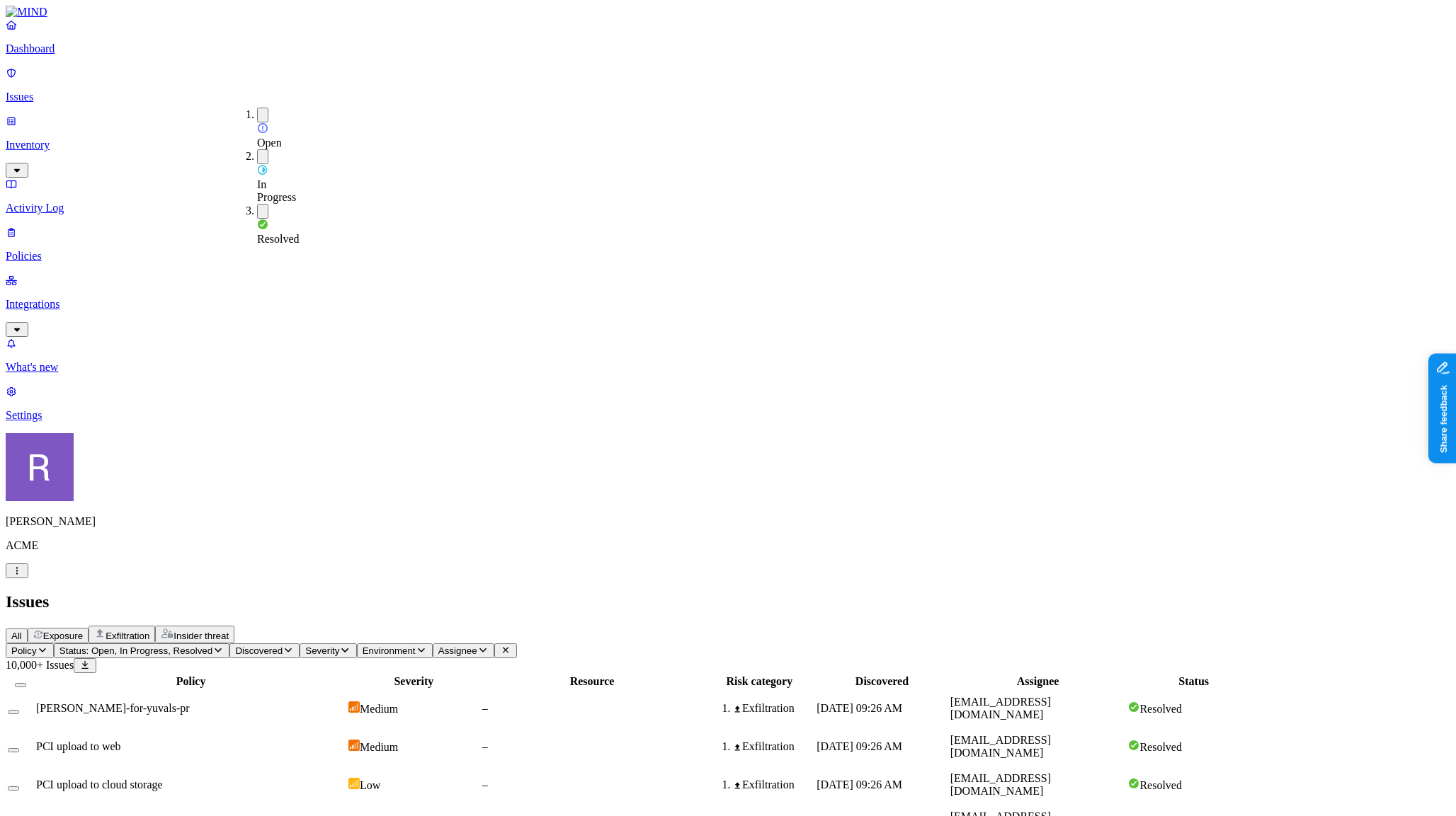
click at [346, 741] on div "PCI upload to web" at bounding box center [190, 747] width 310 height 13
click at [346, 779] on div "PCI upload to cloud storage" at bounding box center [190, 785] width 310 height 13
click at [340, 805] on td "Block sensitive data upload to Google Docs" at bounding box center [190, 823] width 311 height 37
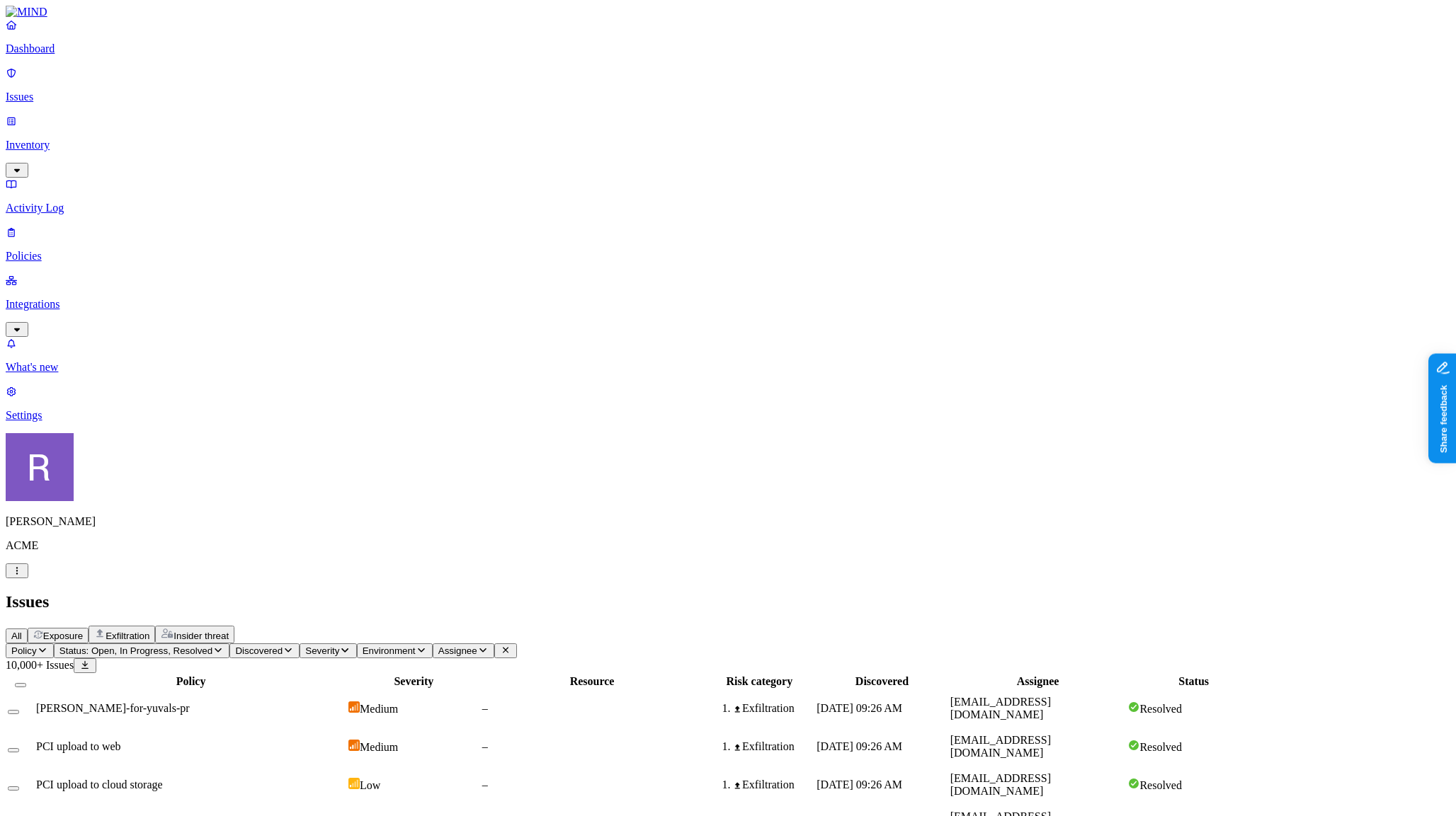
scroll to position [235, 0]
